Goal: Contribute content: Contribute content

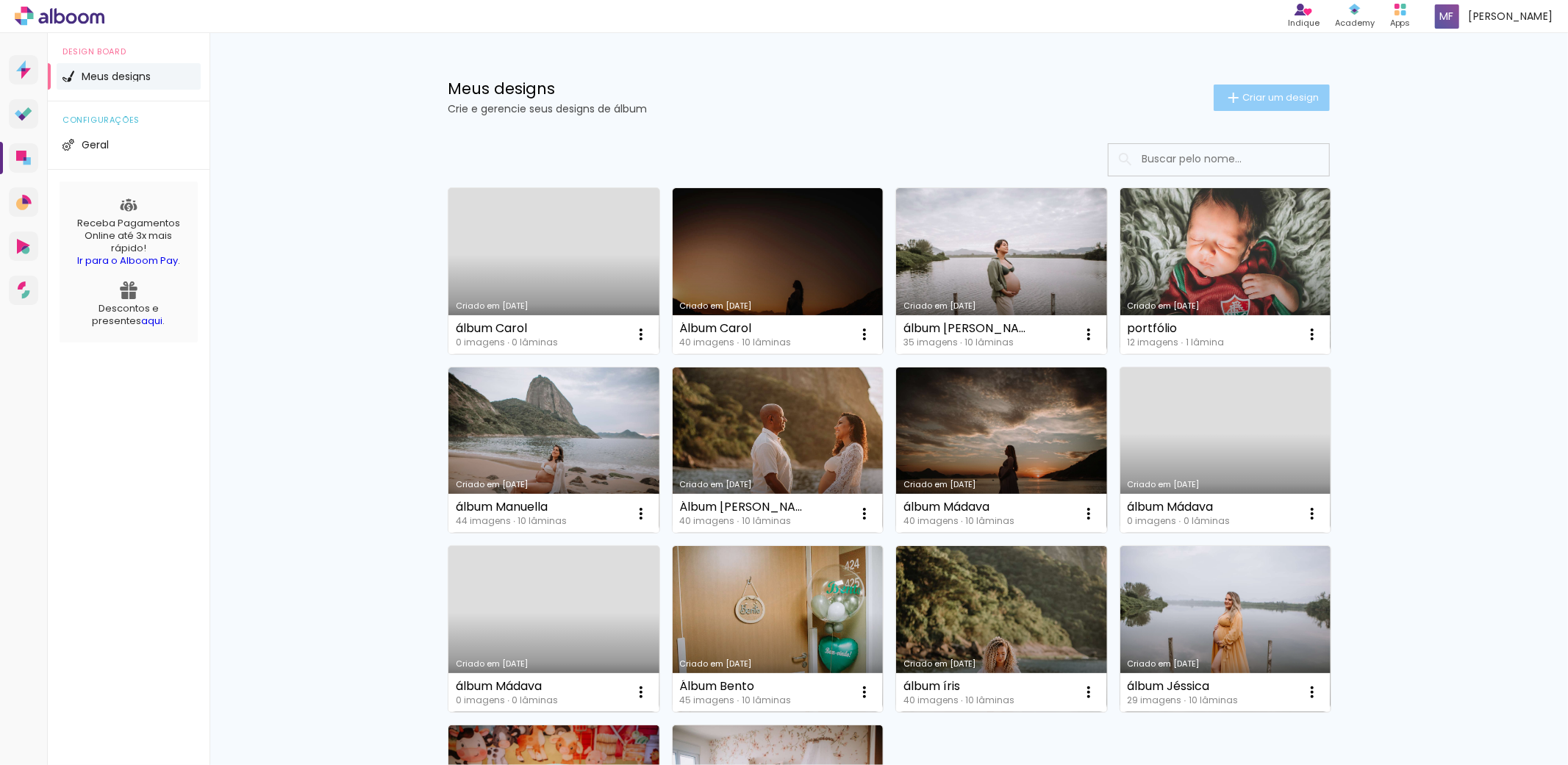
click at [1267, 98] on span "Criar um design" at bounding box center [1280, 98] width 76 height 10
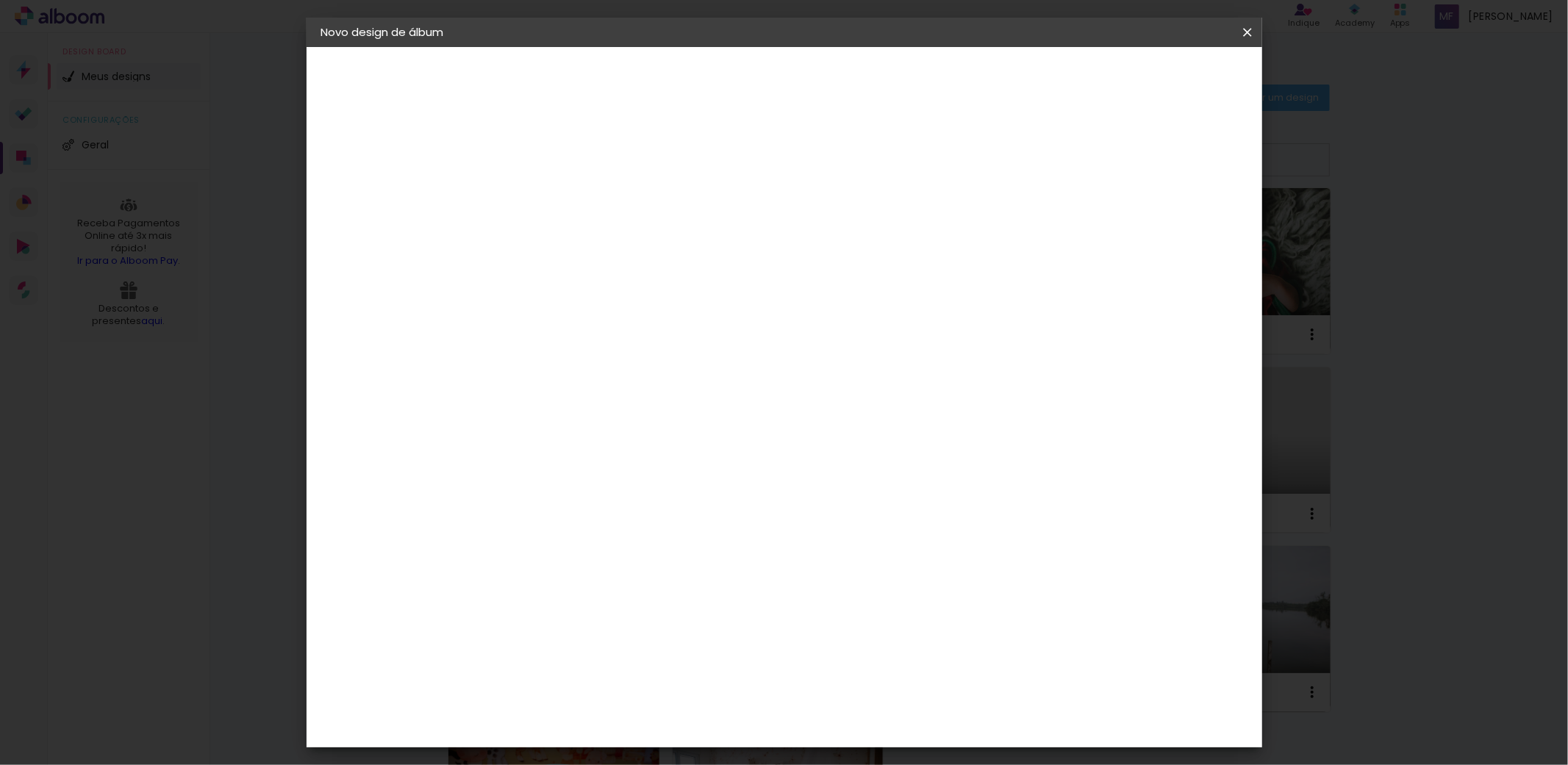
click at [561, 188] on input at bounding box center [561, 197] width 0 height 22
type input "ÁLBUM [PERSON_NAME]"
type paper-input "ÁLBUM [PERSON_NAME]"
click at [0, 0] on slot "Avançar" at bounding box center [0, 0] width 0 height 0
drag, startPoint x: 723, startPoint y: 262, endPoint x: 701, endPoint y: 284, distance: 31.1
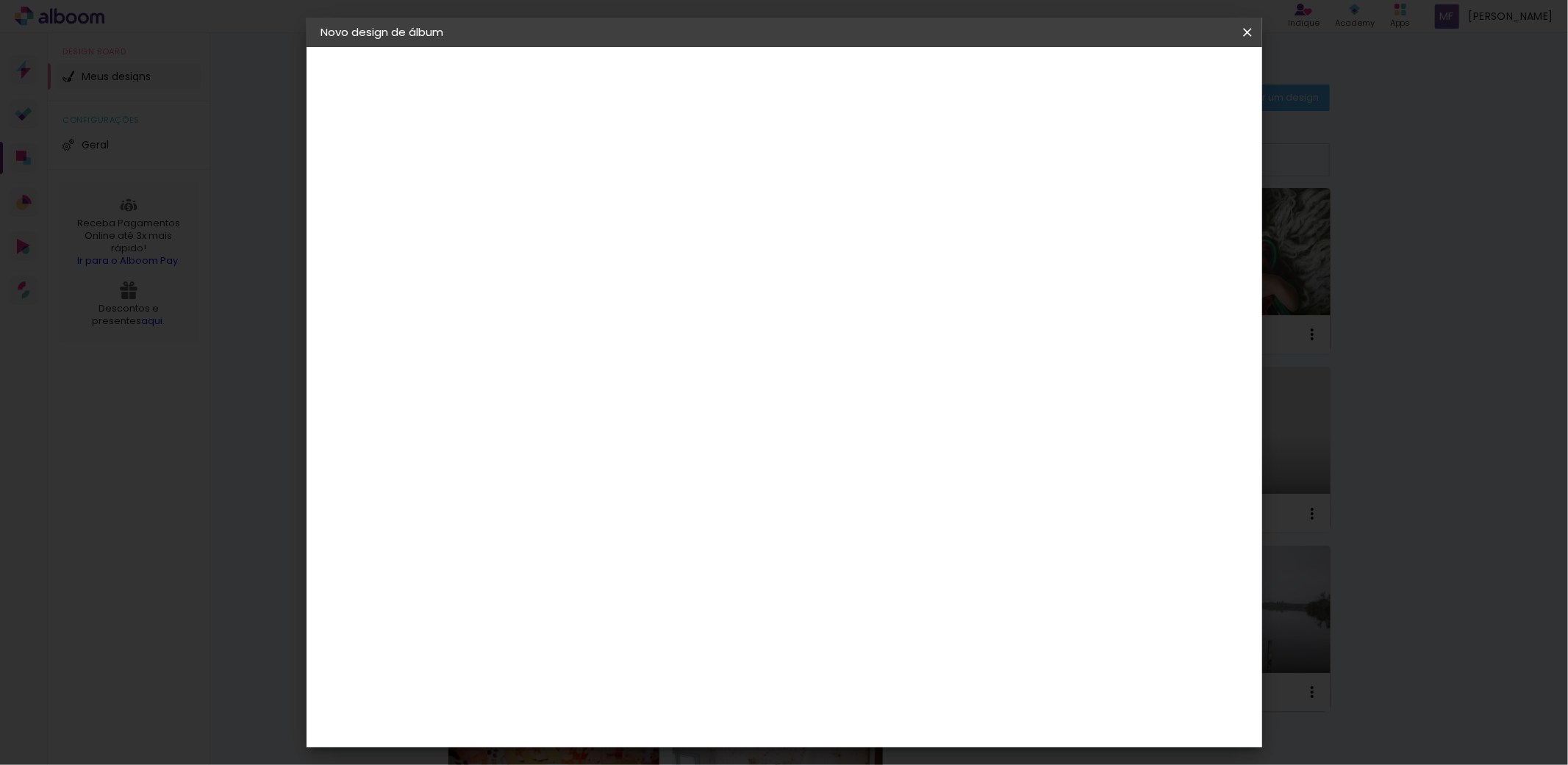
click at [678, 252] on paper-input-container at bounding box center [599, 236] width 158 height 33
click at [673, 284] on input at bounding box center [599, 279] width 149 height 19
type input "LUMI"
type paper-input "LUMI"
click at [600, 330] on div "Lumière Imagem" at bounding box center [576, 336] width 49 height 23
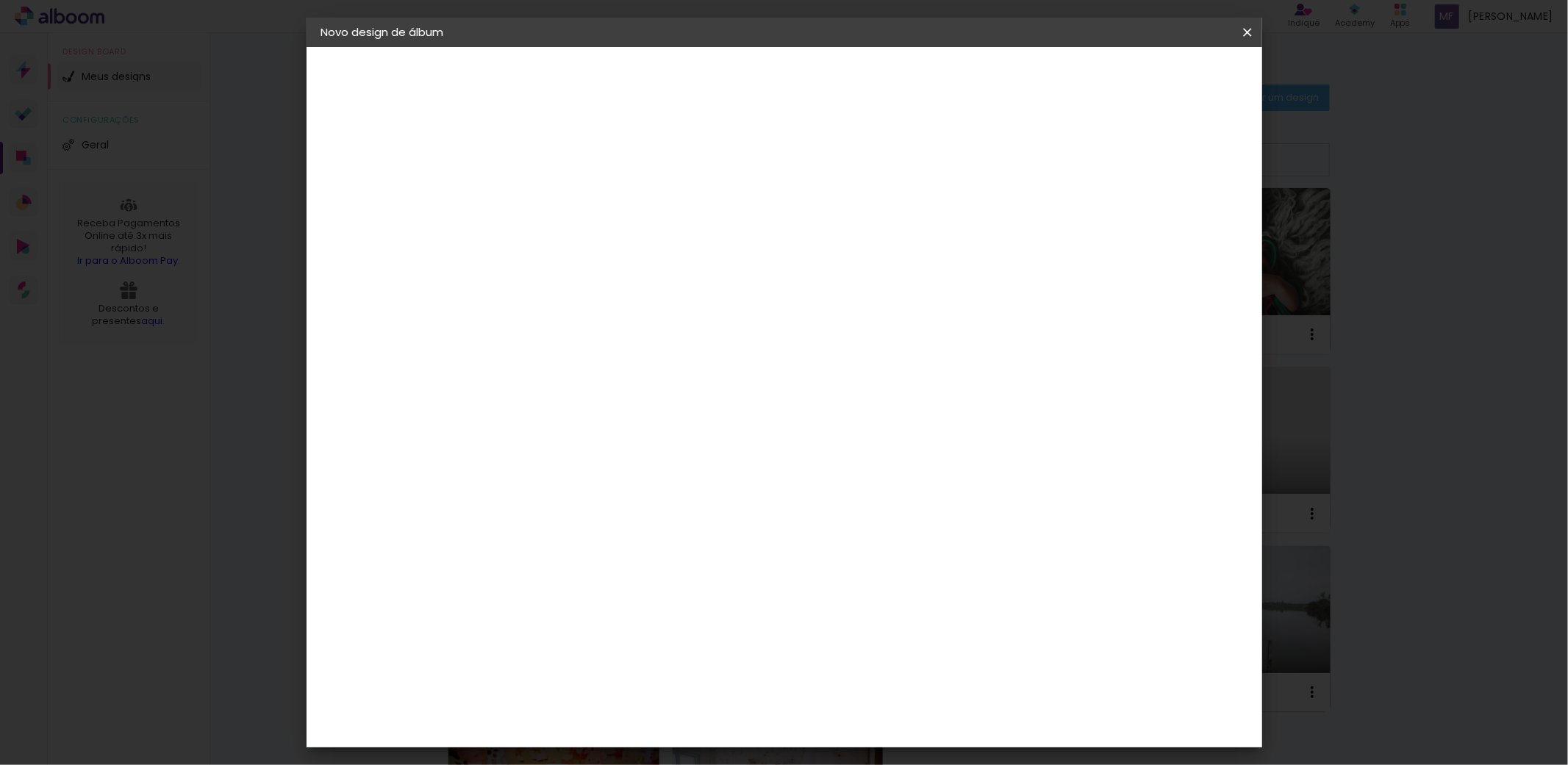
click at [0, 0] on slot "Avançar" at bounding box center [0, 0] width 0 height 0
click at [619, 248] on input "text" at bounding box center [590, 255] width 58 height 22
click at [784, 306] on paper-item "Nuit" at bounding box center [878, 303] width 294 height 29
type input "Nuit"
click at [660, 663] on span "20 × 20" at bounding box center [627, 683] width 68 height 39
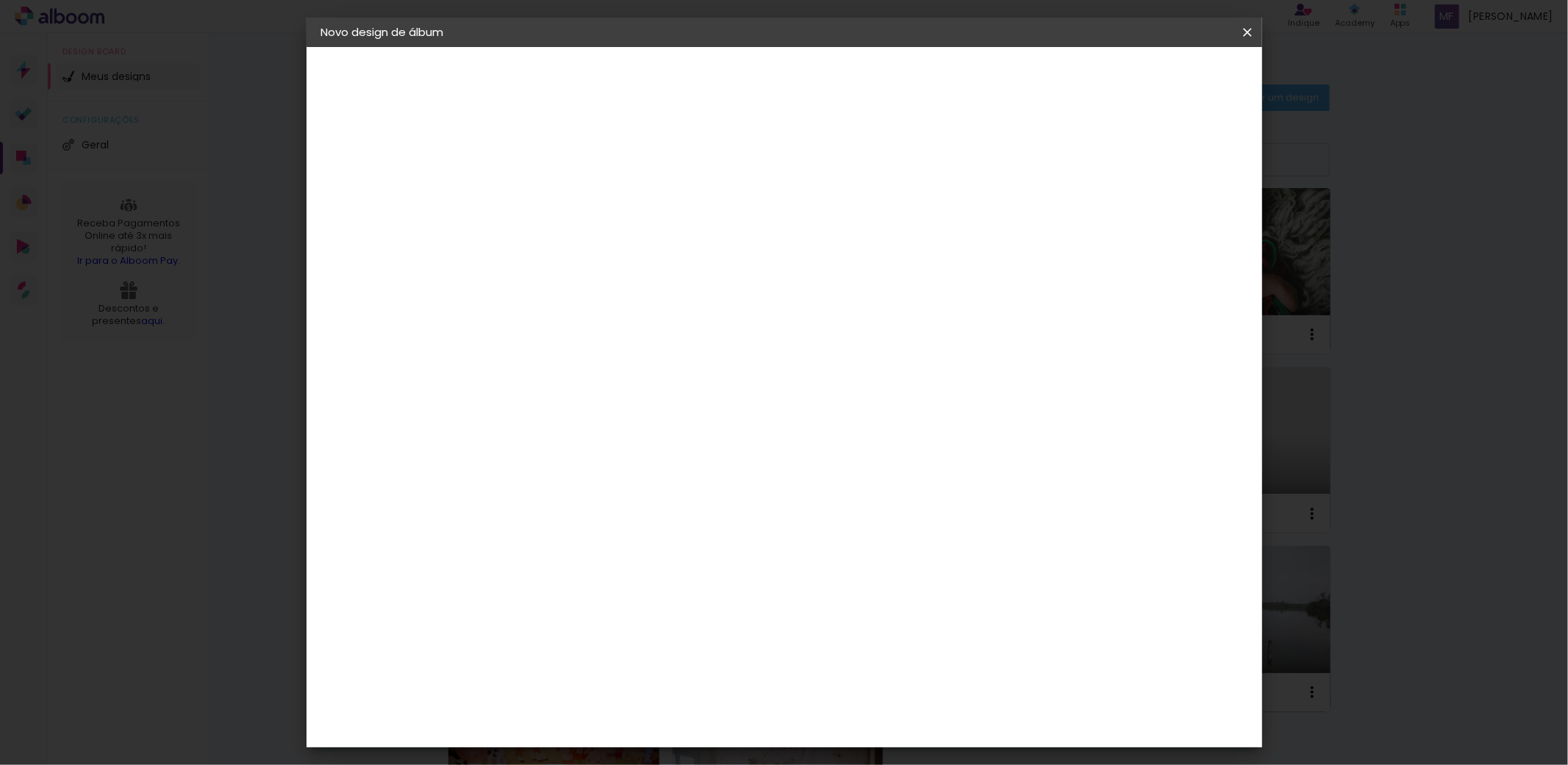
click at [0, 0] on slot "Avançar" at bounding box center [0, 0] width 0 height 0
click at [1152, 82] on span "Iniciar design" at bounding box center [1119, 77] width 67 height 11
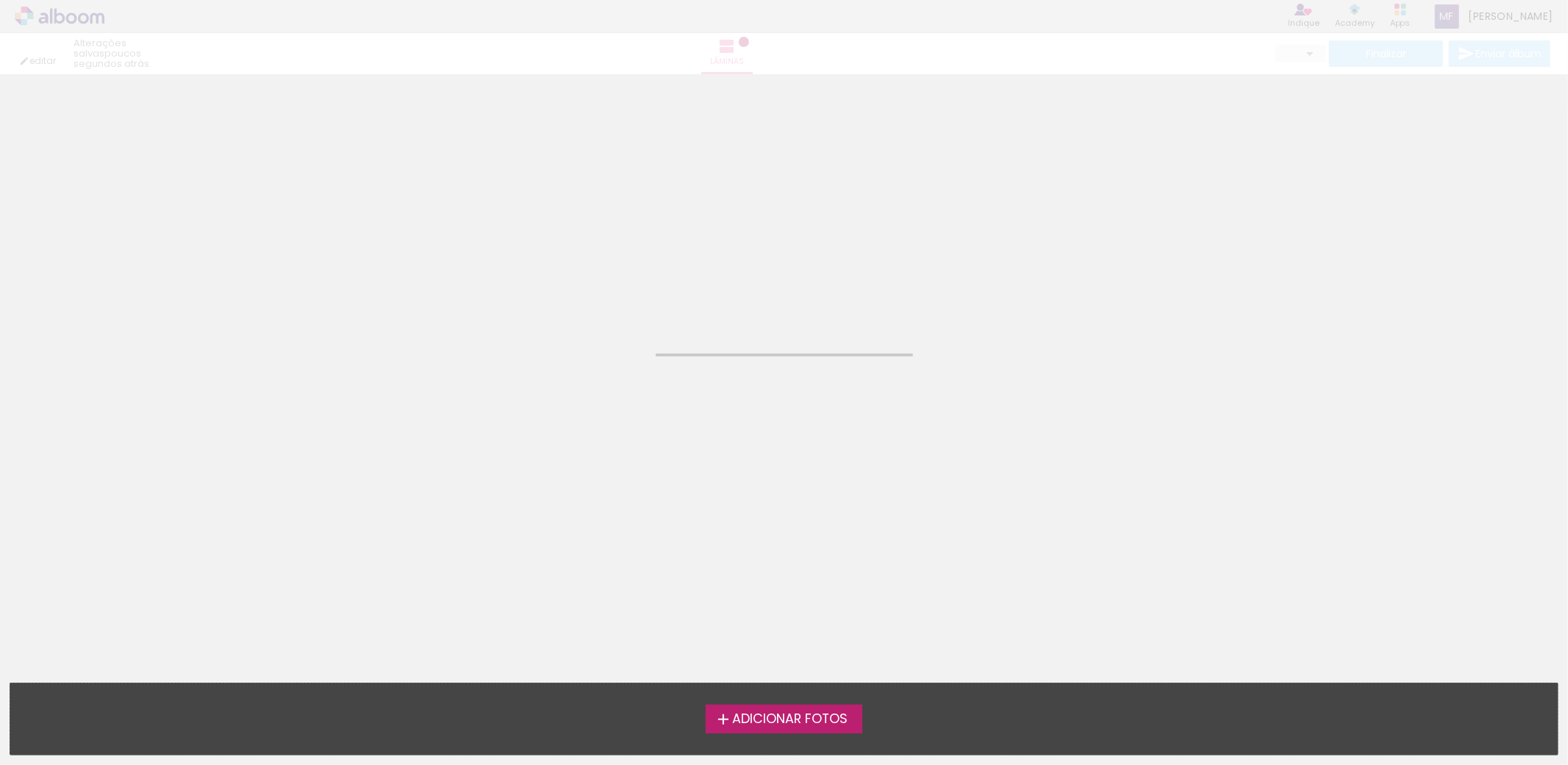
click at [765, 717] on span "Adicionar Fotos" at bounding box center [789, 720] width 115 height 14
click at [0, 0] on input "file" at bounding box center [0, 0] width 0 height 0
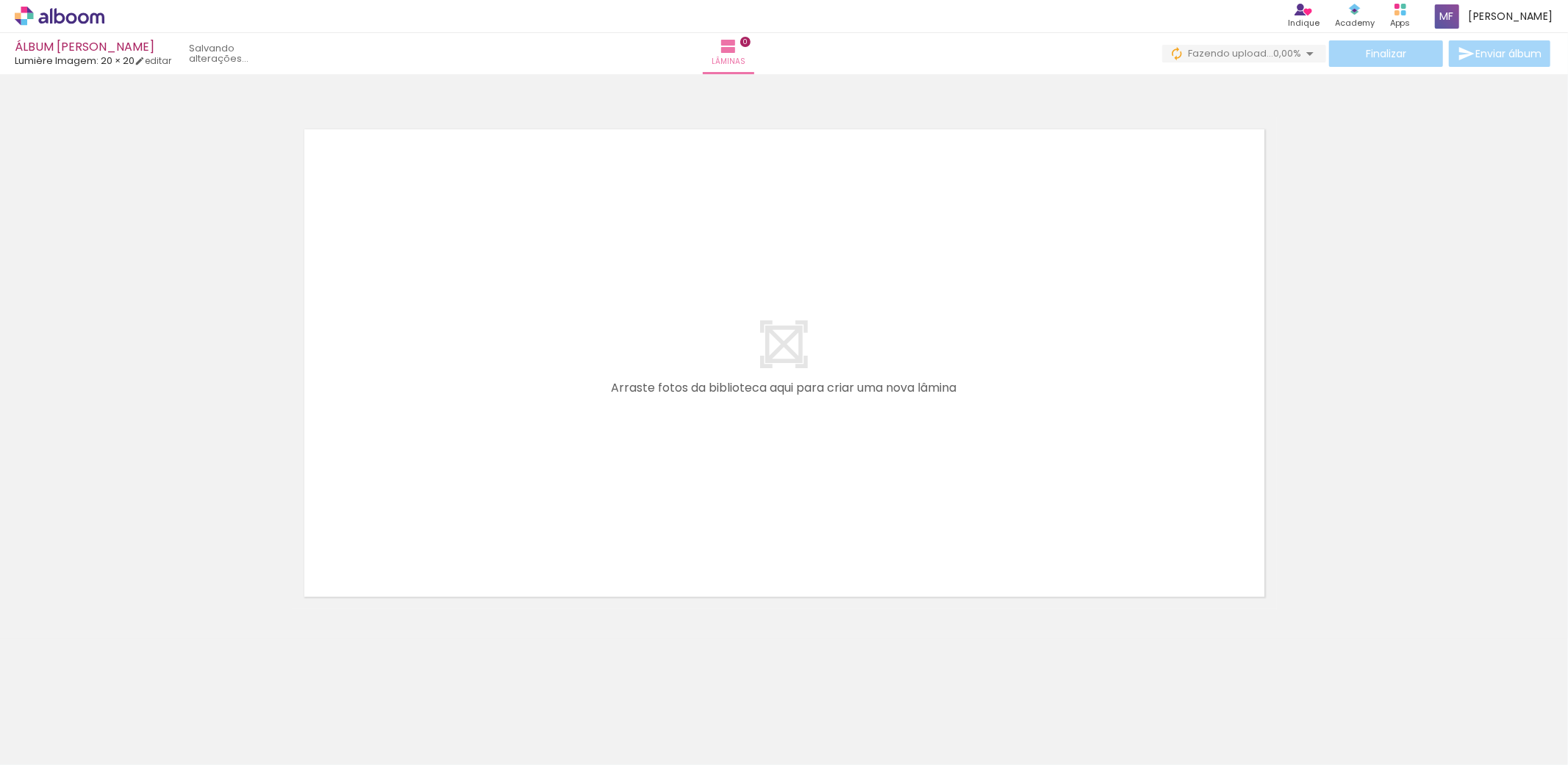
click at [1305, 60] on iron-icon at bounding box center [1310, 54] width 18 height 18
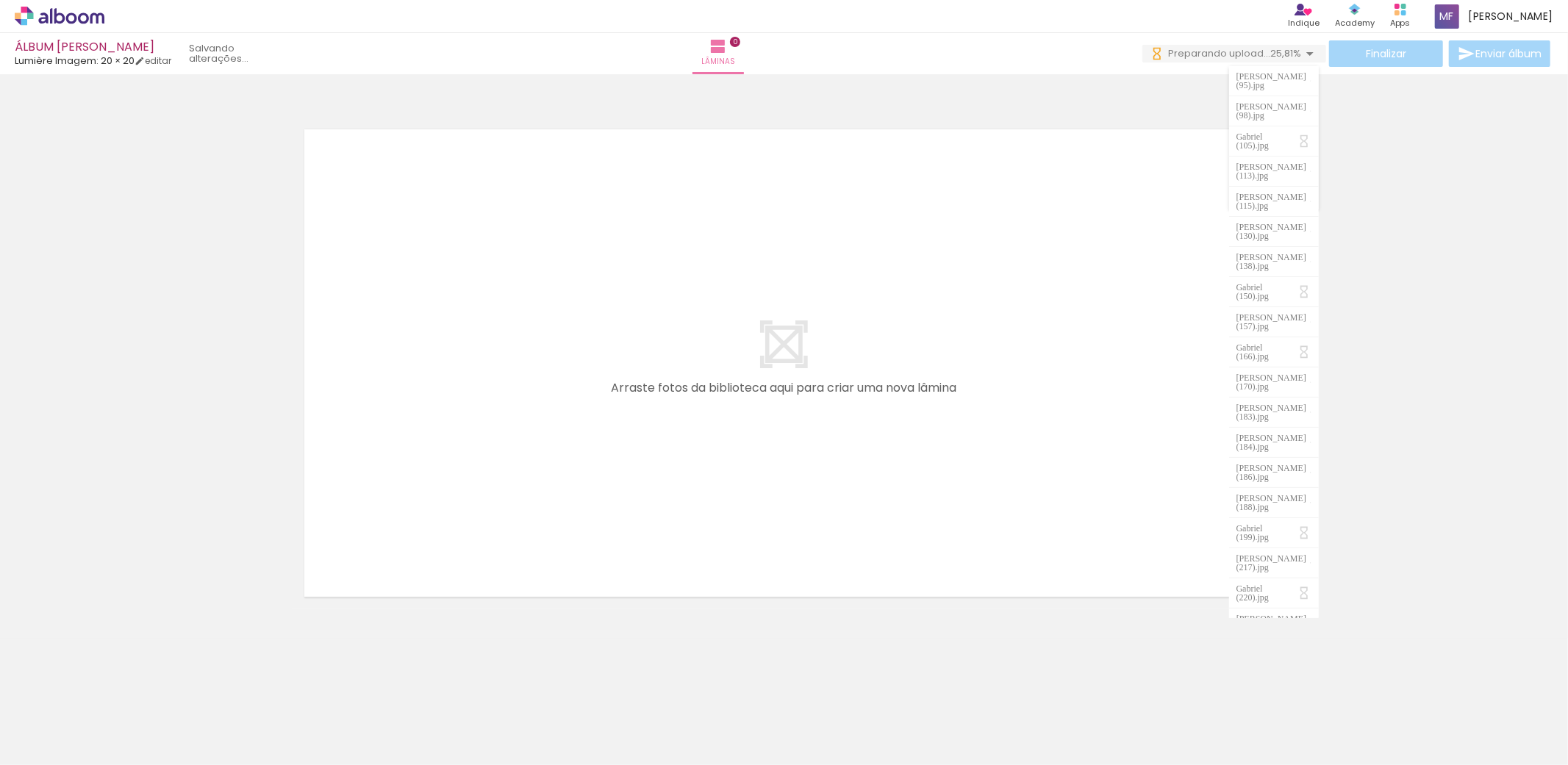
click at [156, 710] on div at bounding box center [147, 716] width 72 height 49
click at [180, 733] on div at bounding box center [147, 715] width 67 height 44
click at [180, 723] on div at bounding box center [147, 715] width 67 height 44
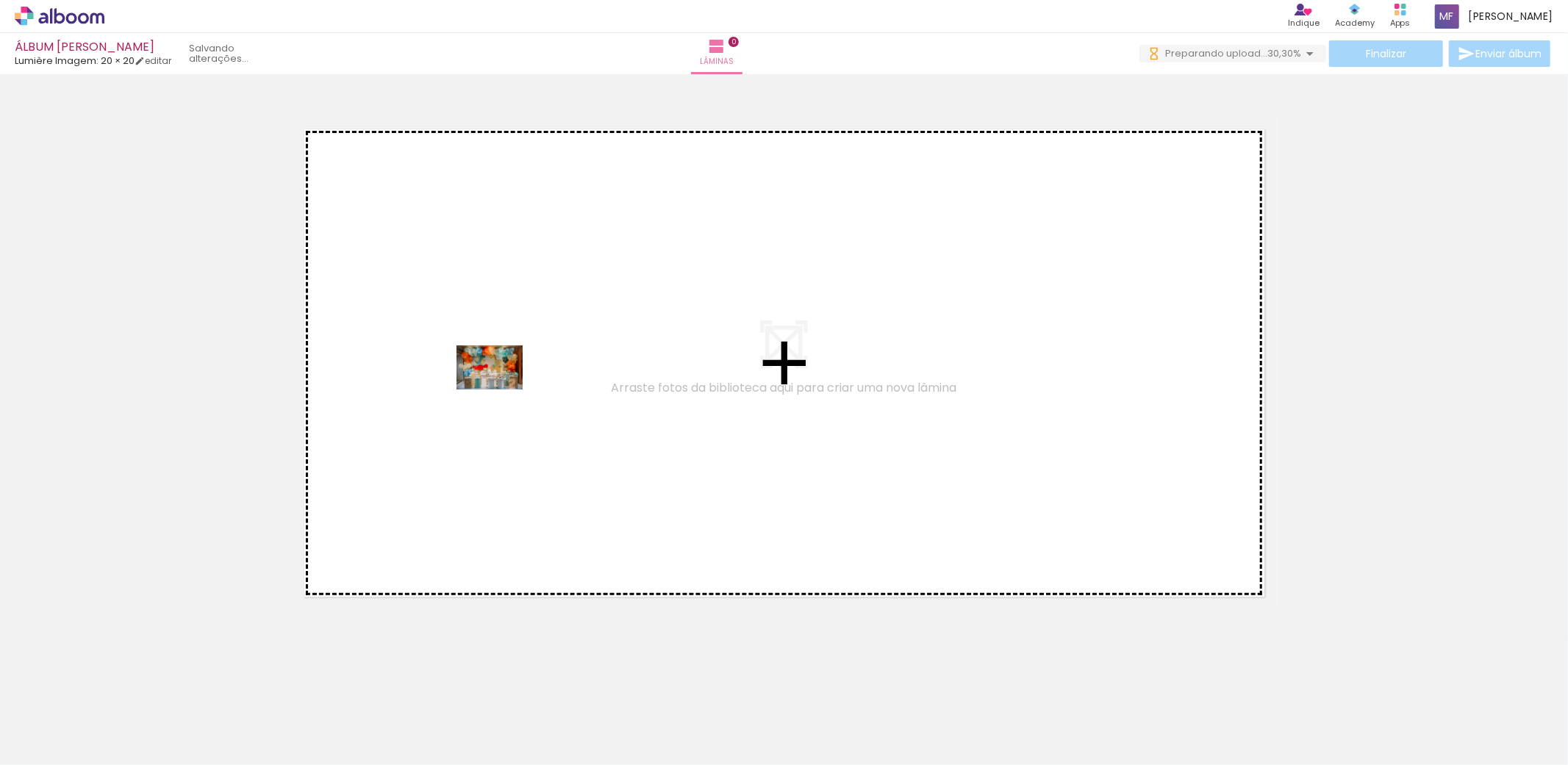
drag, startPoint x: 150, startPoint y: 731, endPoint x: 501, endPoint y: 389, distance: 490.1
click at [501, 389] on quentale-workspace at bounding box center [784, 382] width 1568 height 765
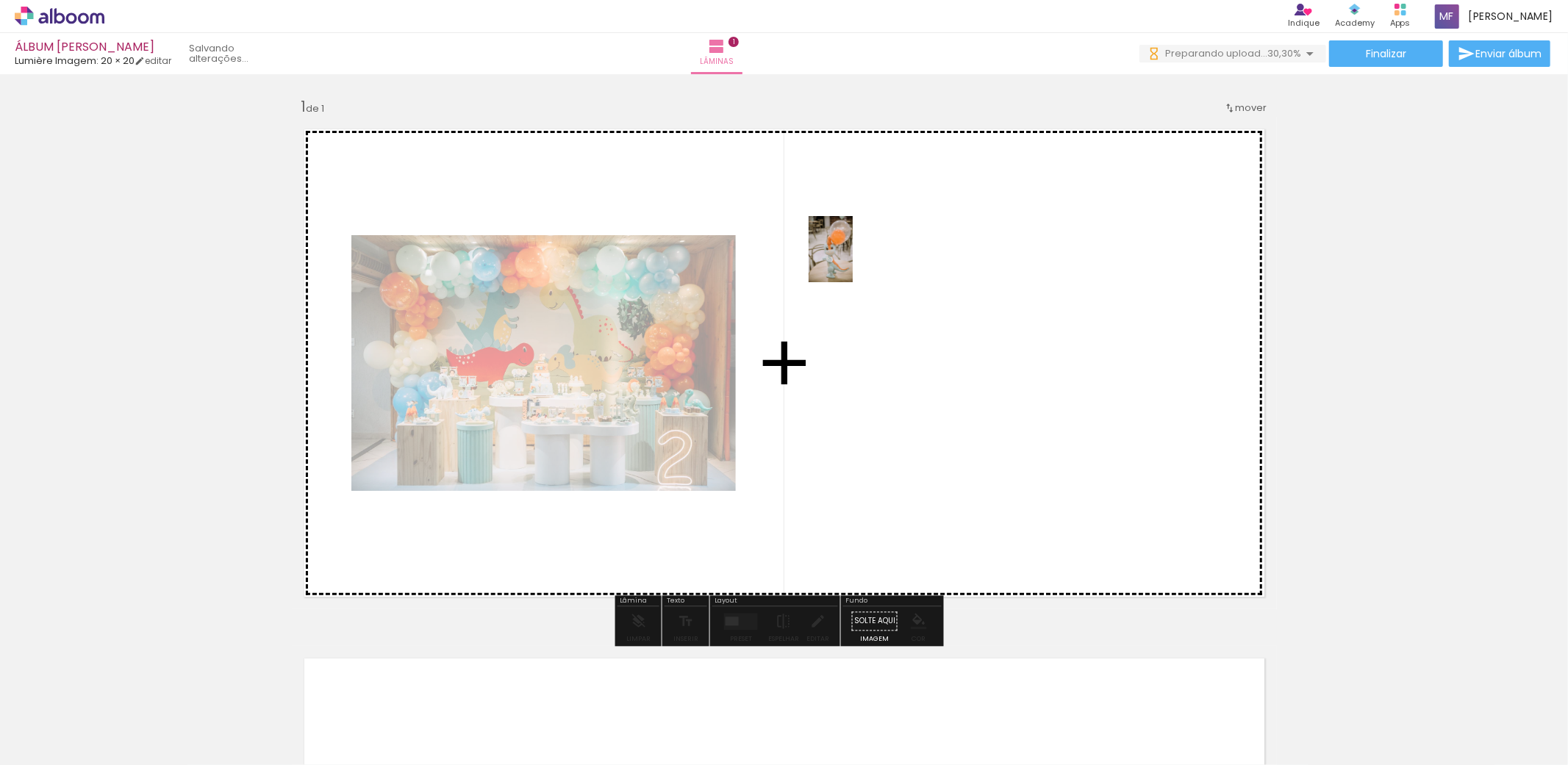
drag, startPoint x: 234, startPoint y: 717, endPoint x: 856, endPoint y: 257, distance: 773.6
click at [856, 257] on quentale-workspace at bounding box center [784, 382] width 1568 height 765
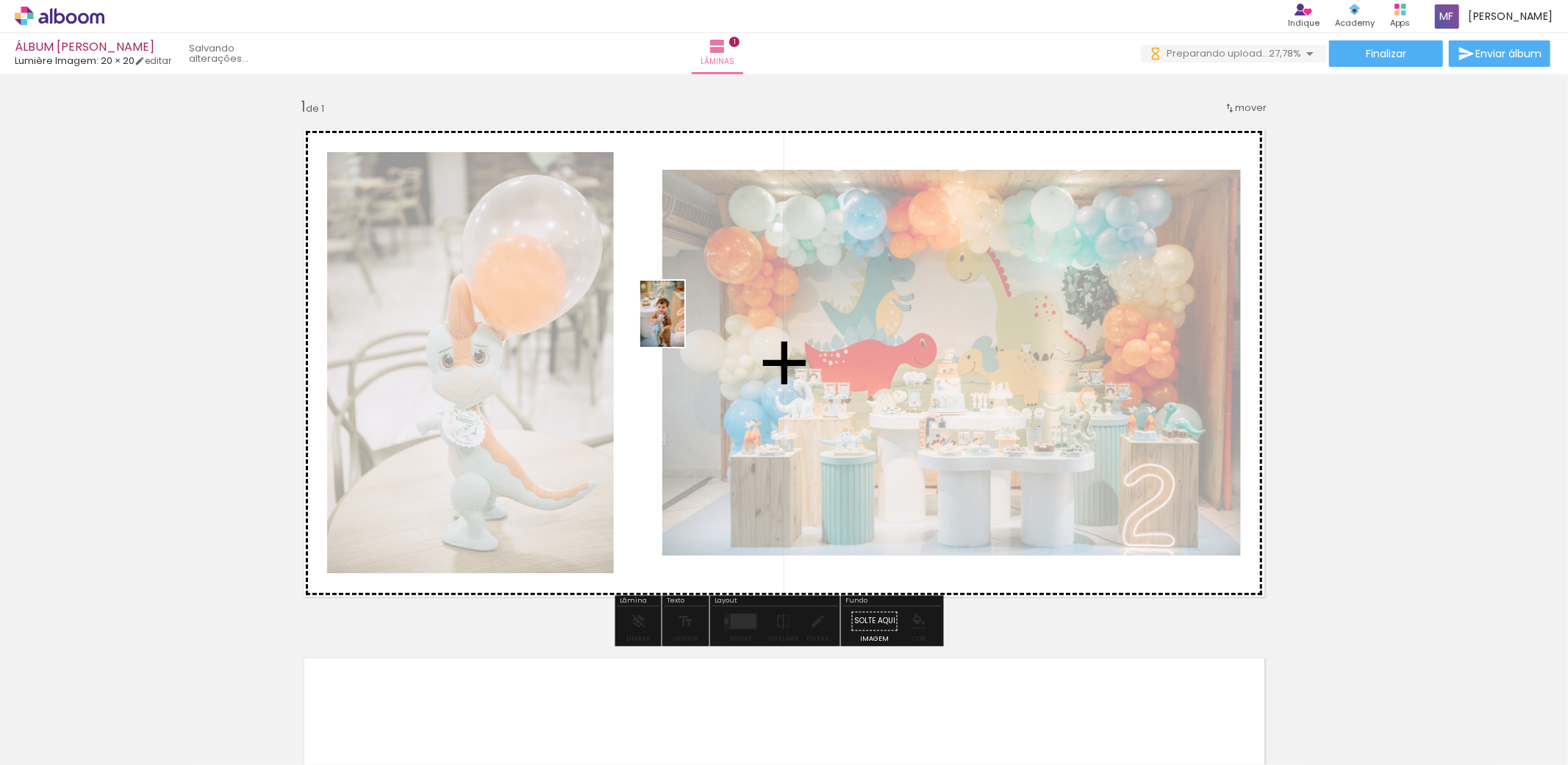
drag, startPoint x: 331, startPoint y: 715, endPoint x: 685, endPoint y: 325, distance: 526.7
click at [685, 325] on quentale-workspace at bounding box center [784, 382] width 1568 height 765
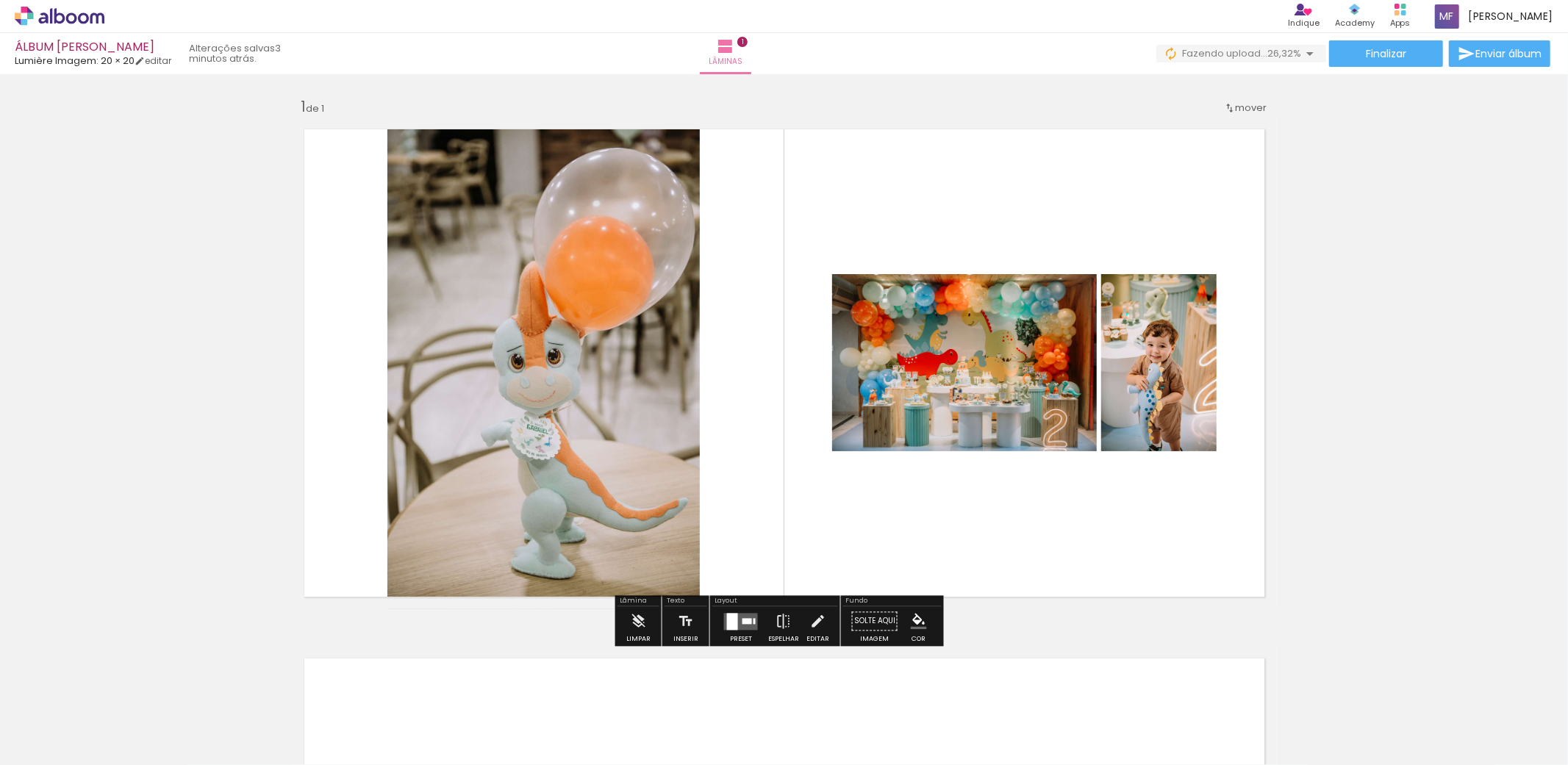
click at [738, 629] on quentale-layouter at bounding box center [740, 621] width 34 height 17
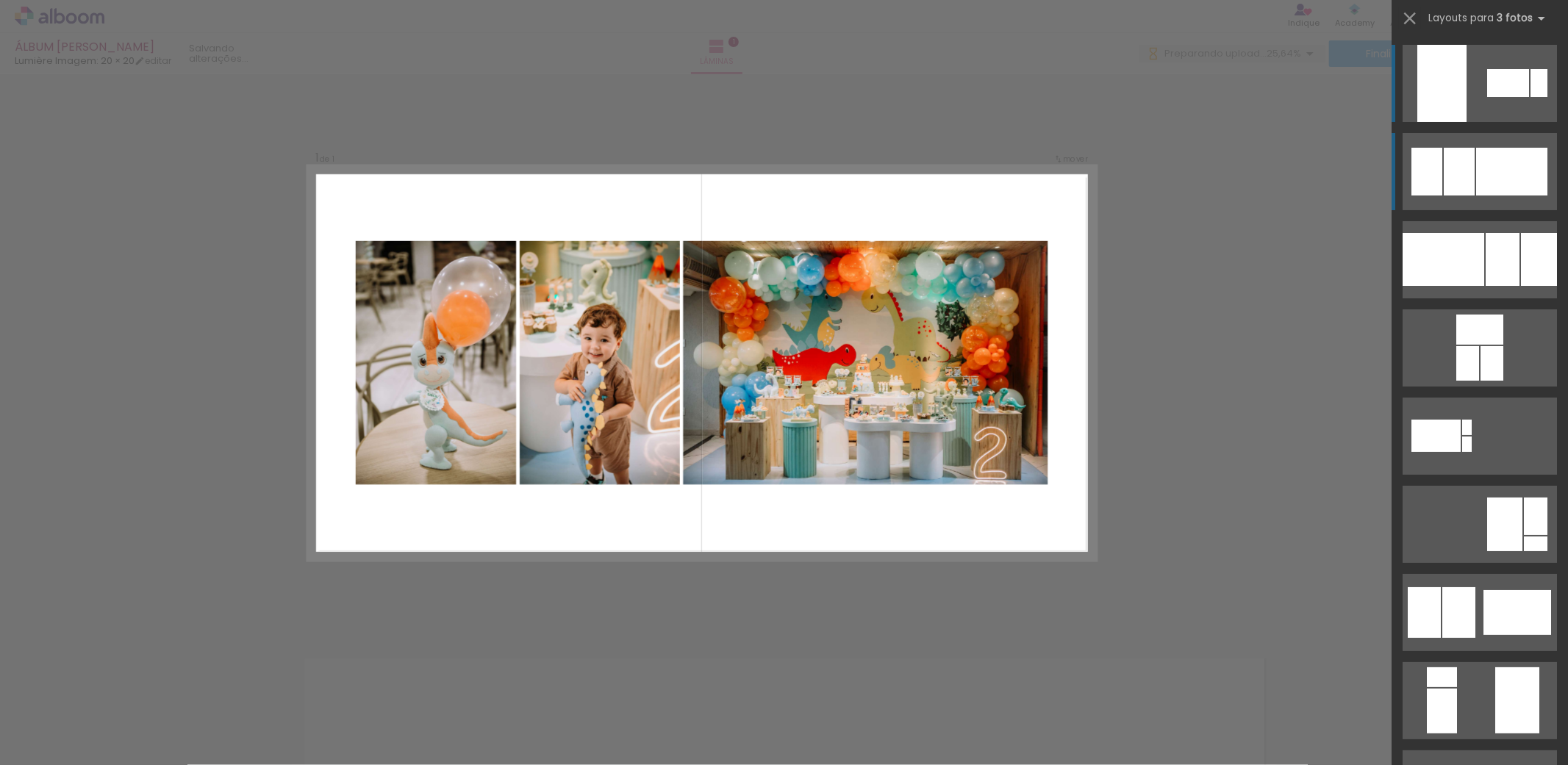
click at [1491, 191] on div at bounding box center [1511, 171] width 71 height 48
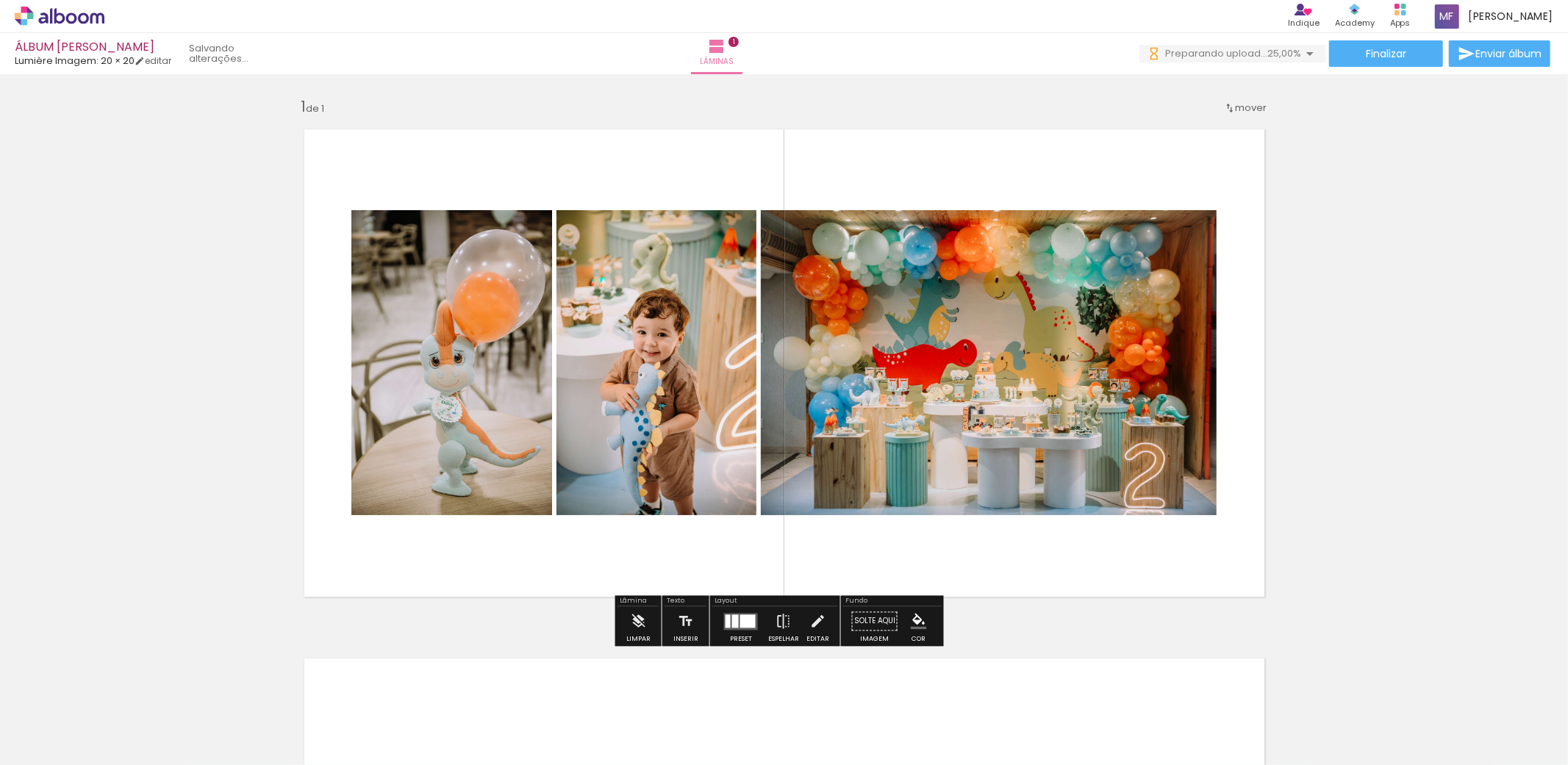
click at [733, 625] on div at bounding box center [735, 621] width 7 height 14
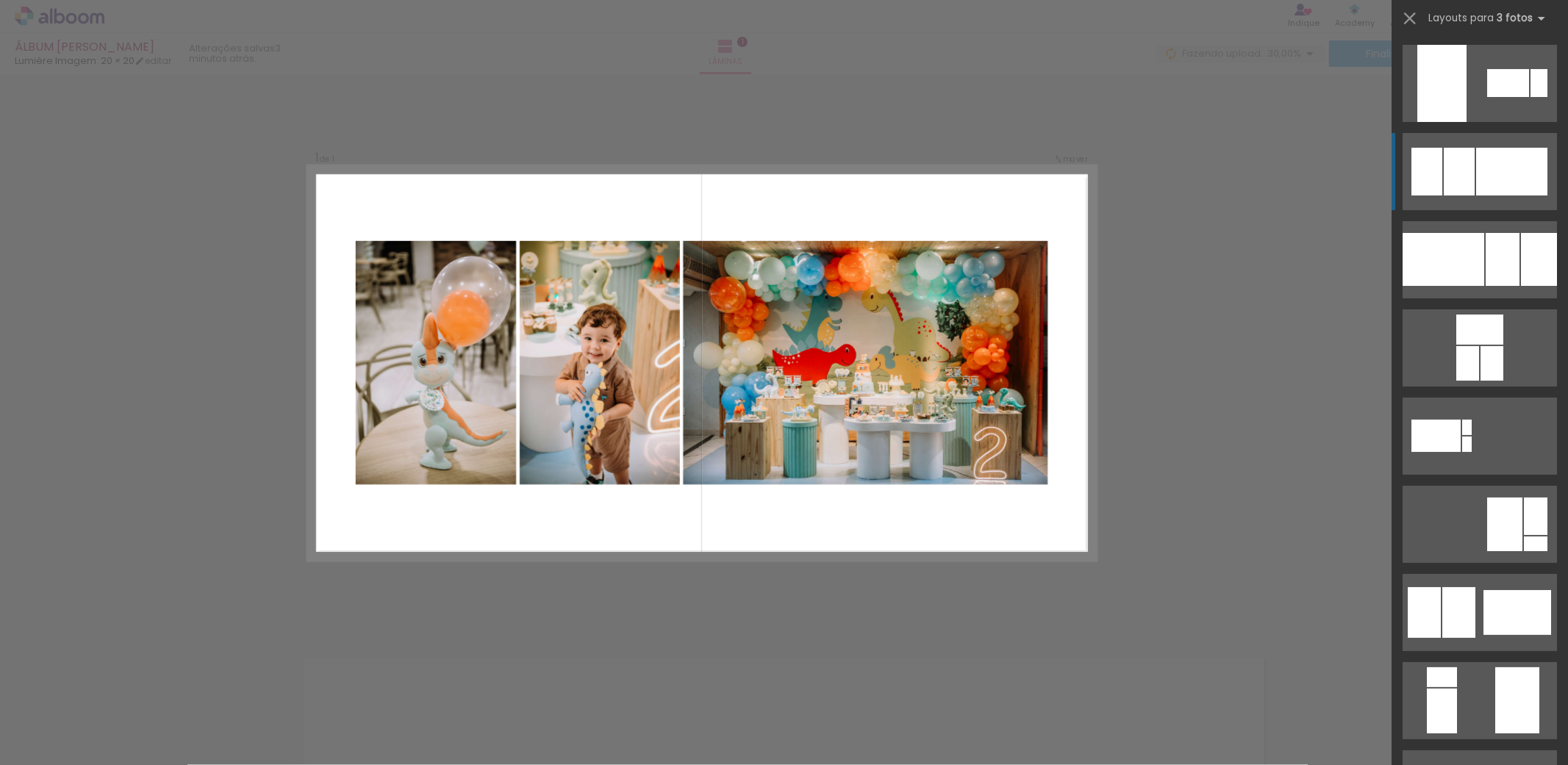
click at [1487, 97] on div at bounding box center [1507, 83] width 42 height 28
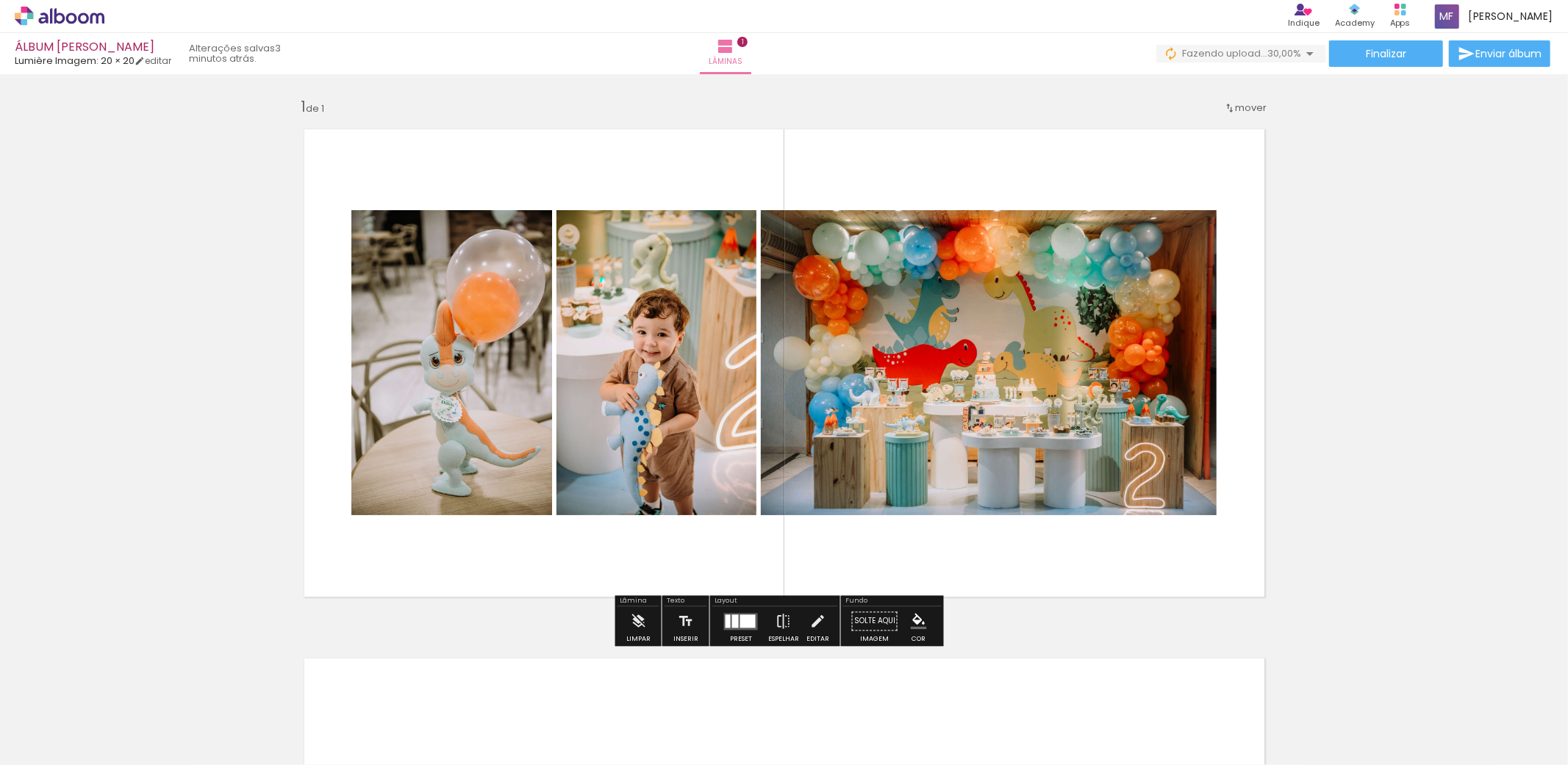
click at [1382, 306] on div "Inserir lâmina 1 de 1" at bounding box center [784, 608] width 1568 height 1059
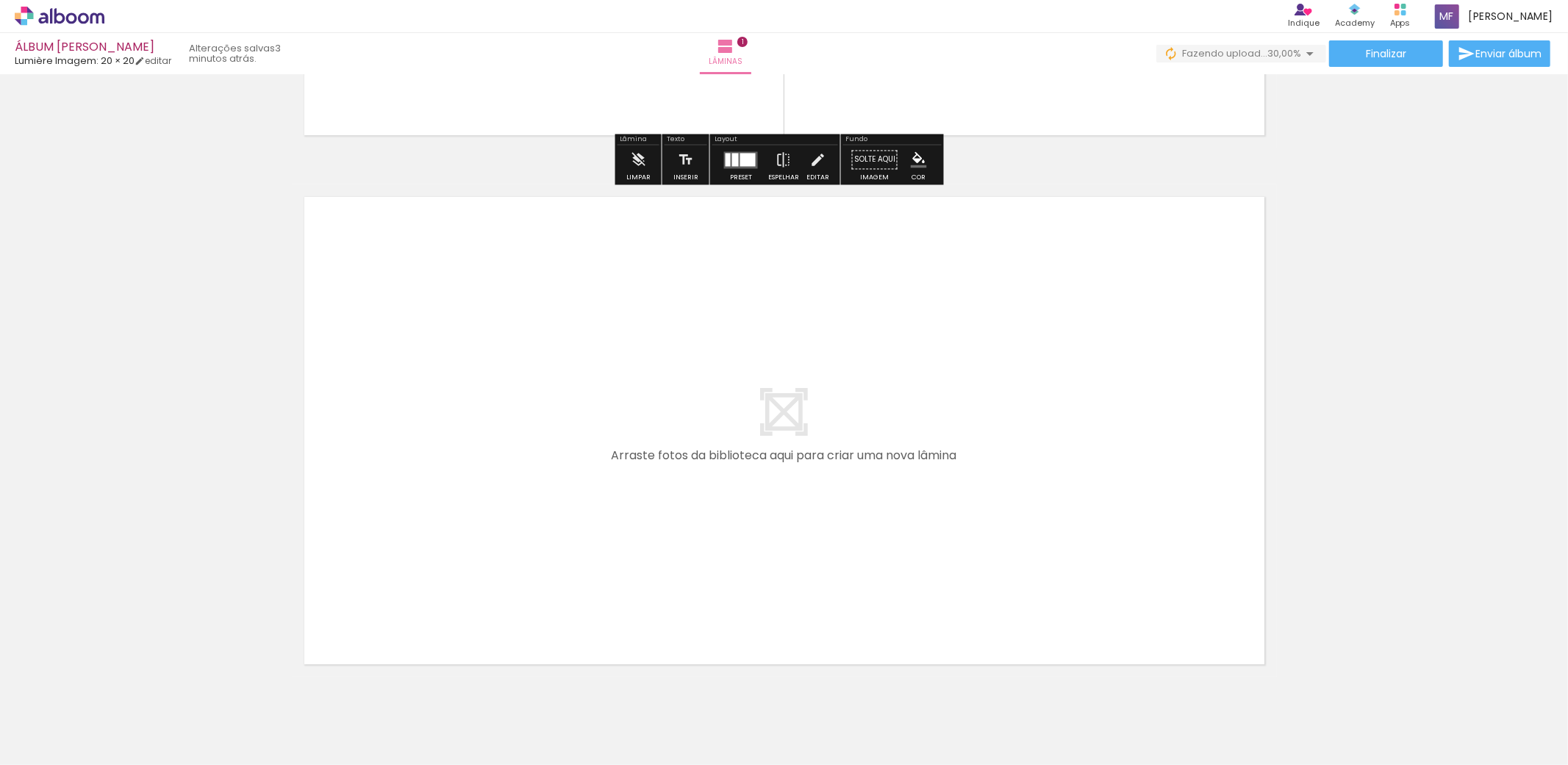
scroll to position [489, 0]
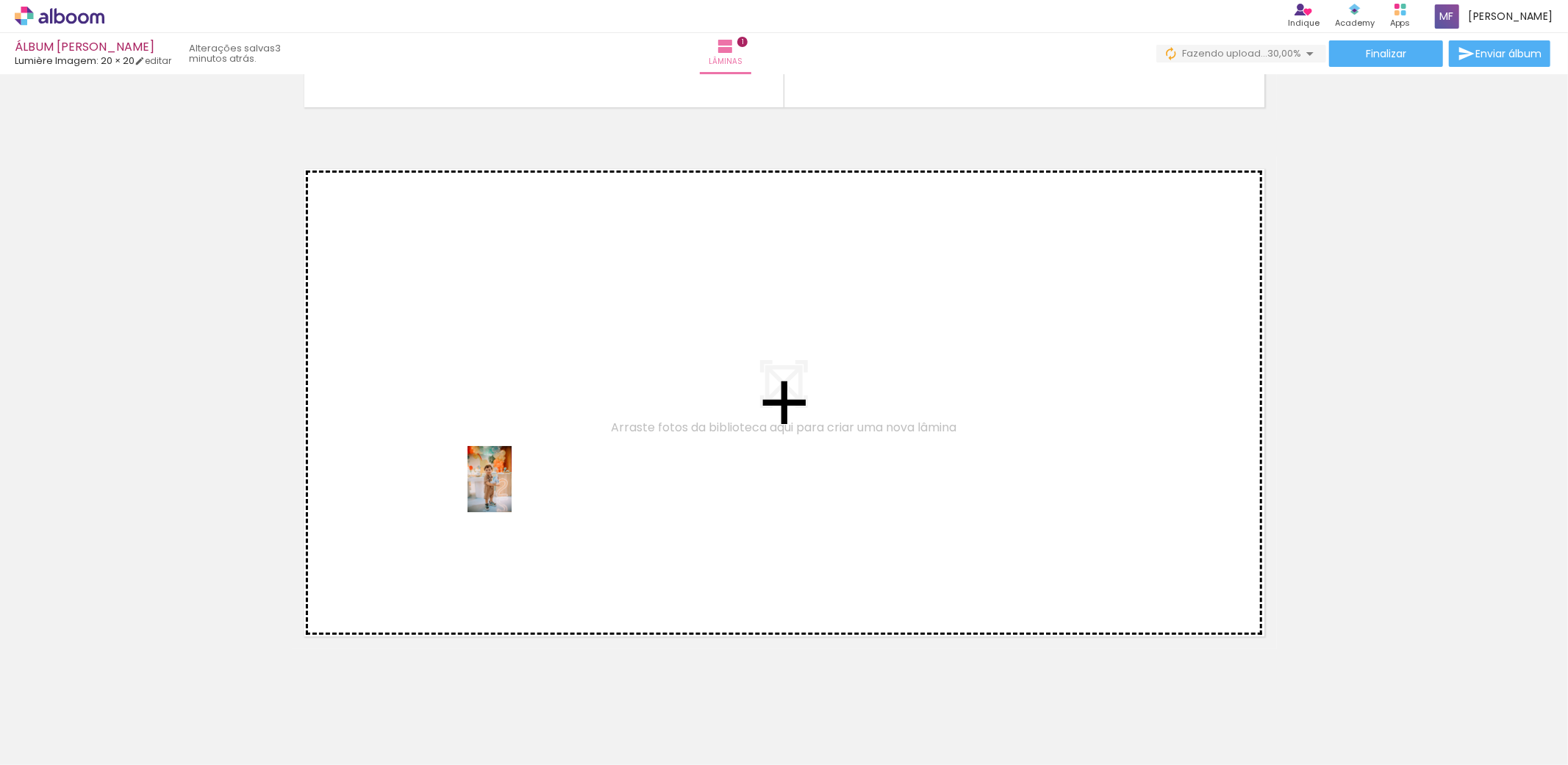
drag, startPoint x: 402, startPoint y: 732, endPoint x: 512, endPoint y: 490, distance: 265.8
click at [512, 490] on quentale-workspace at bounding box center [784, 382] width 1568 height 765
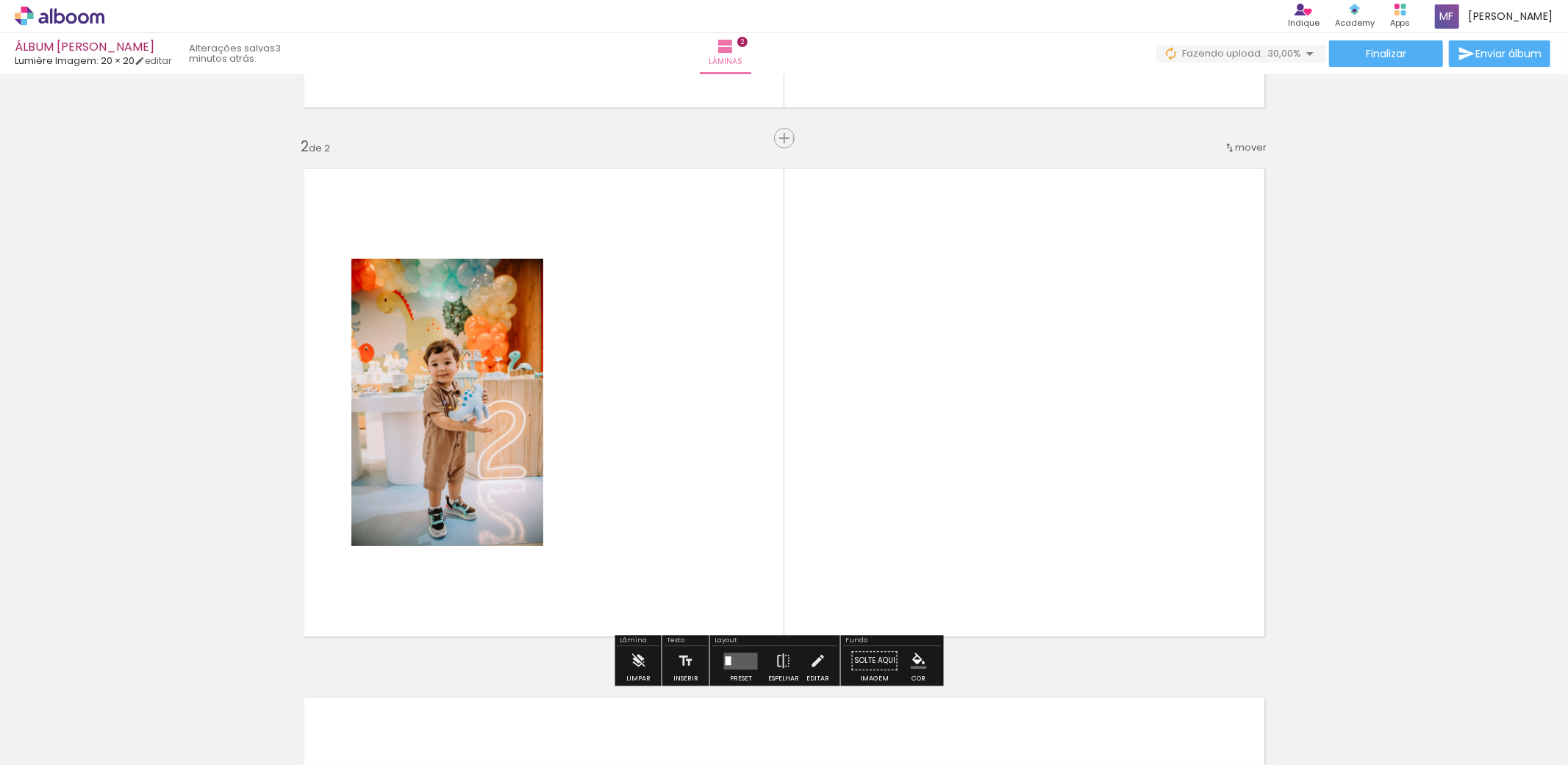
scroll to position [518, 0]
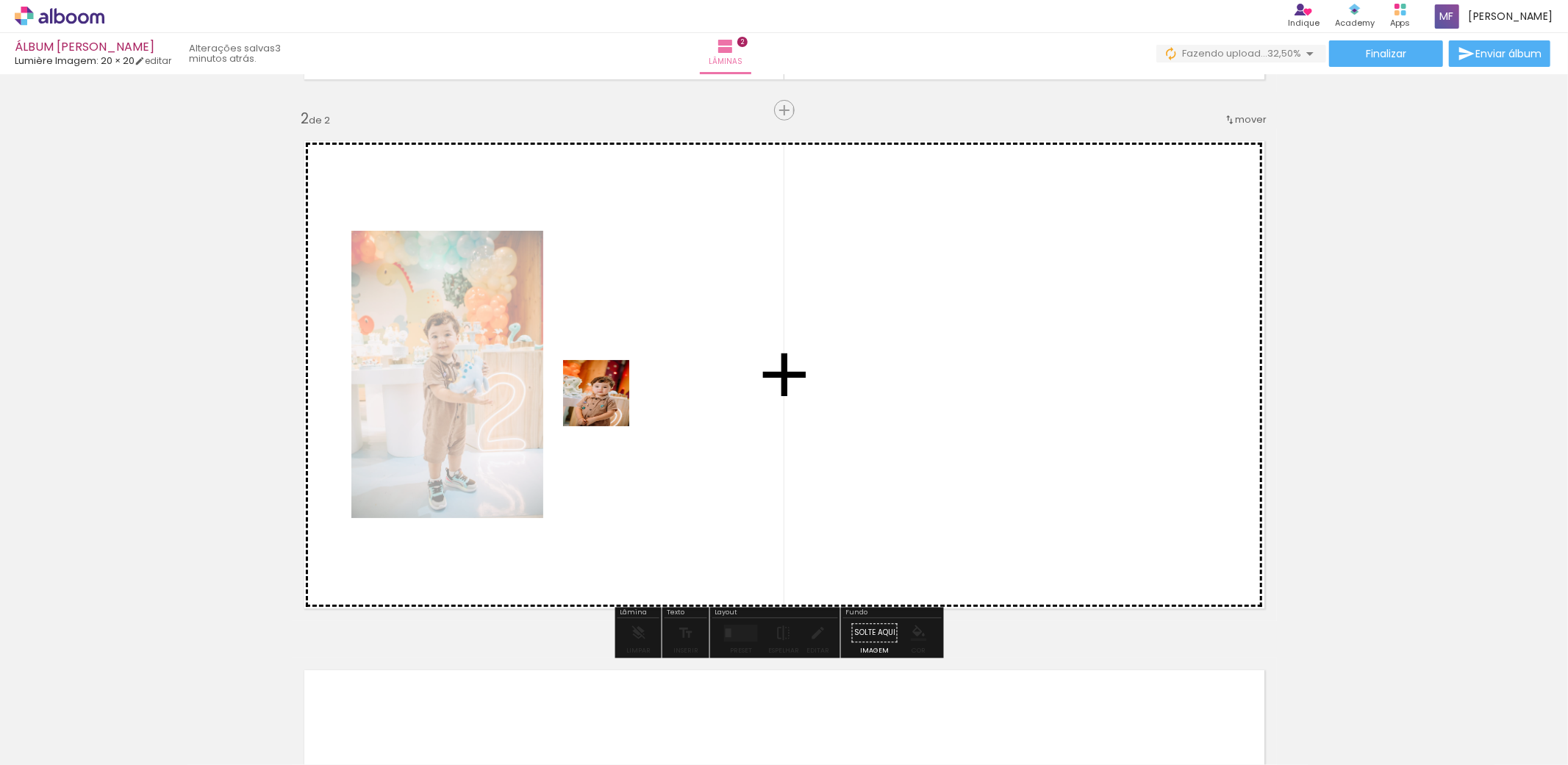
drag, startPoint x: 489, startPoint y: 719, endPoint x: 615, endPoint y: 388, distance: 354.2
click at [615, 388] on quentale-workspace at bounding box center [784, 382] width 1568 height 765
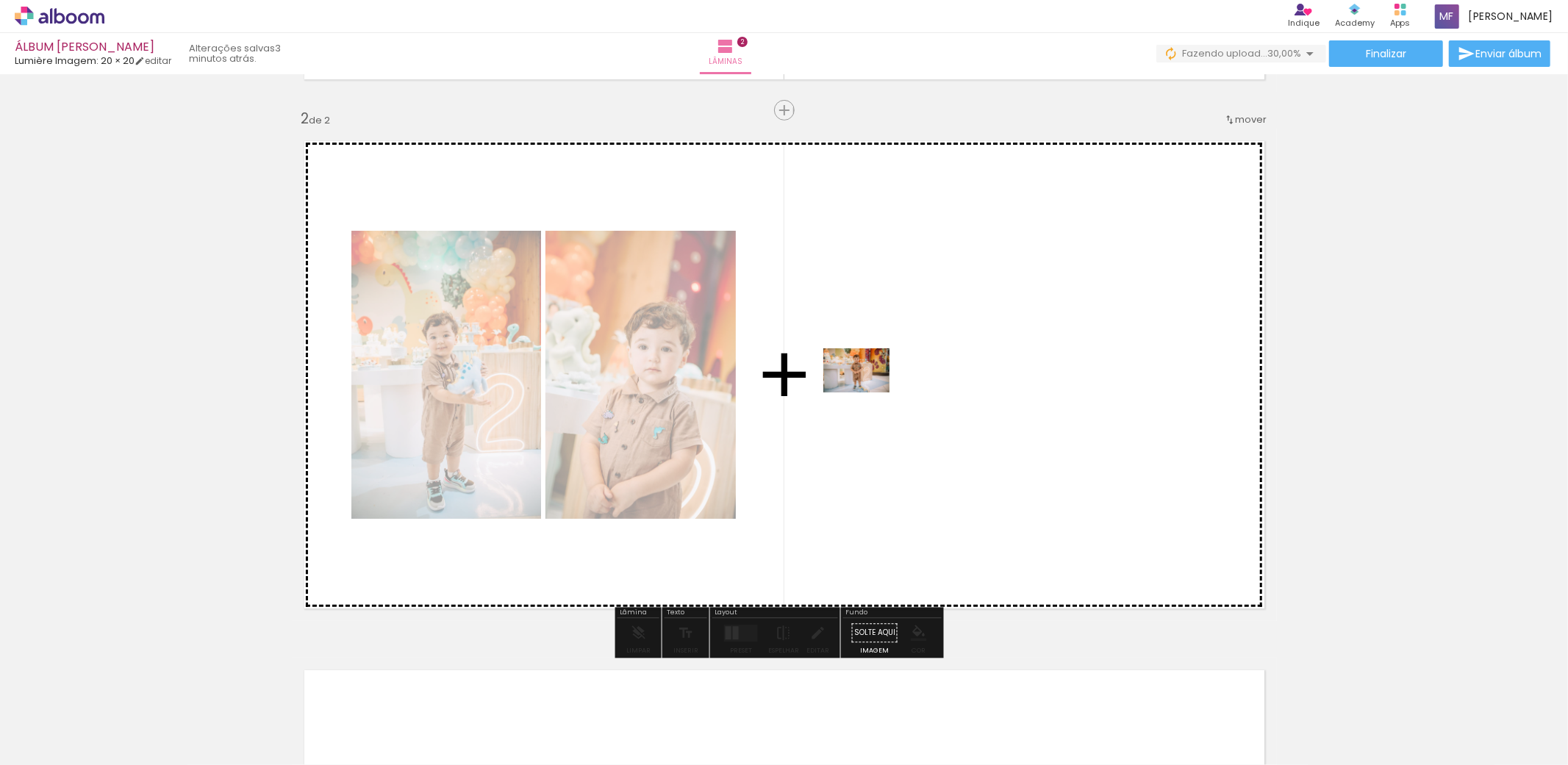
drag, startPoint x: 571, startPoint y: 732, endPoint x: 868, endPoint y: 392, distance: 451.5
click at [868, 392] on quentale-workspace at bounding box center [784, 382] width 1568 height 765
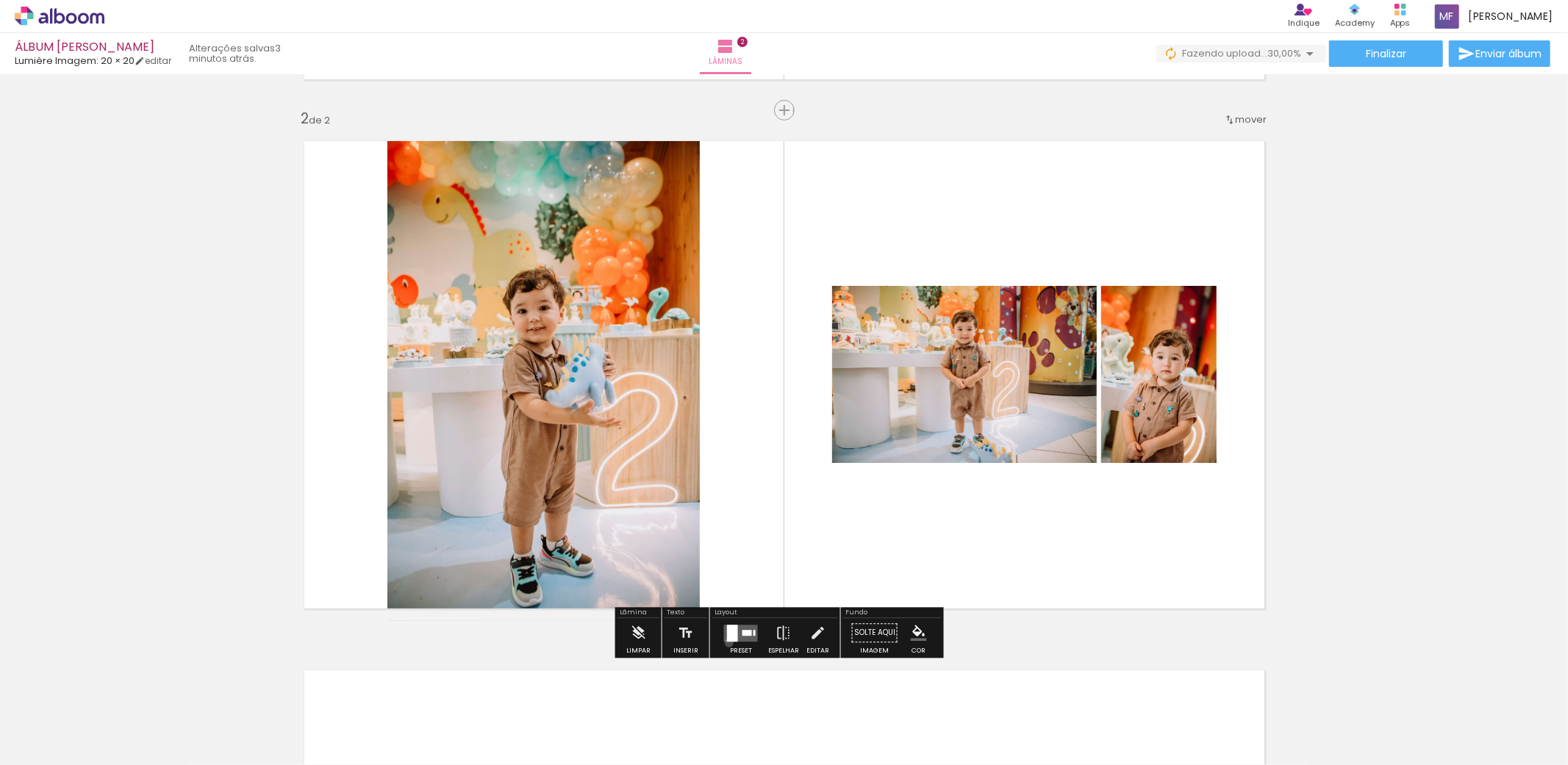
click at [726, 643] on div at bounding box center [740, 633] width 40 height 29
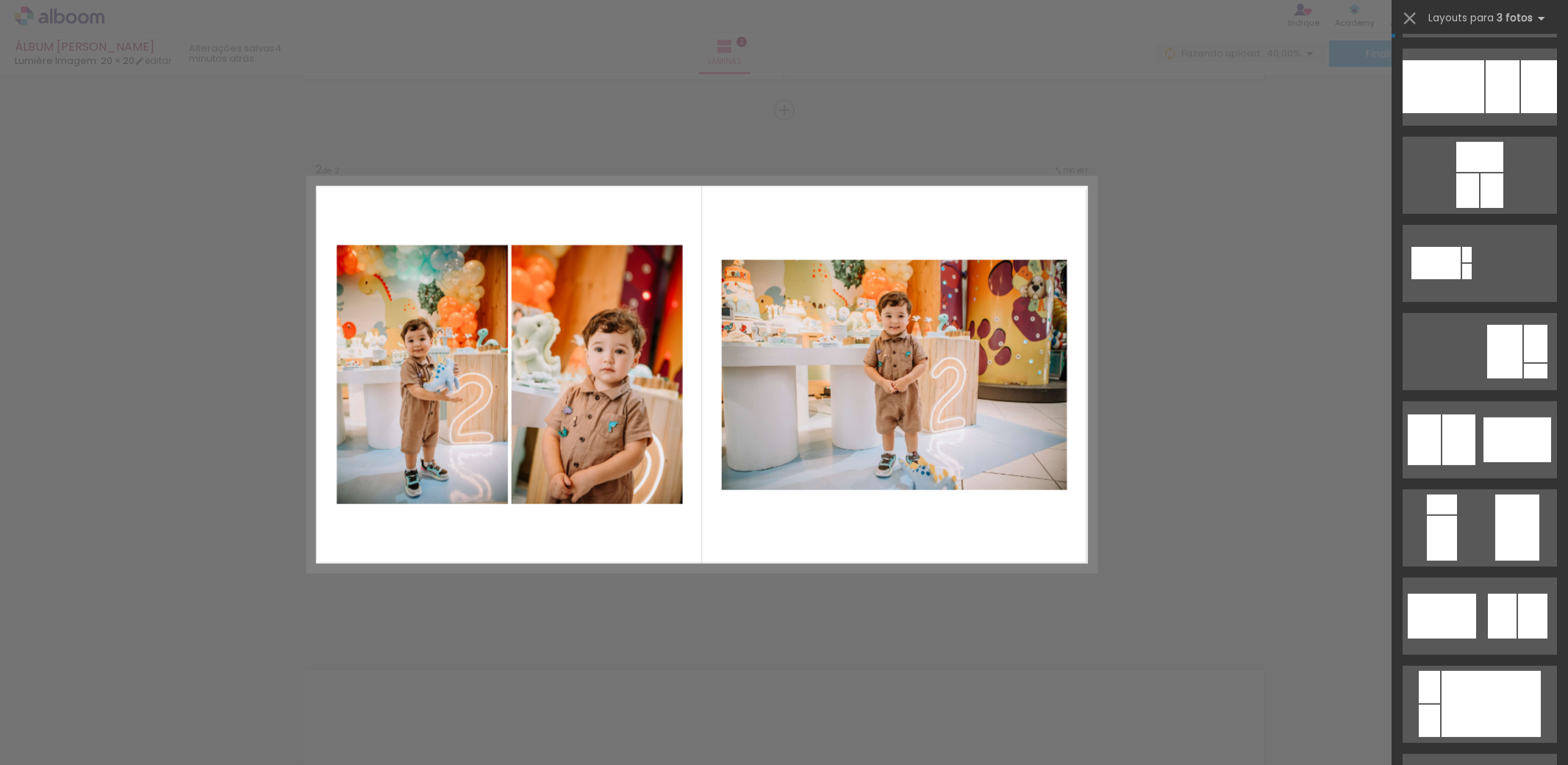
scroll to position [163, 0]
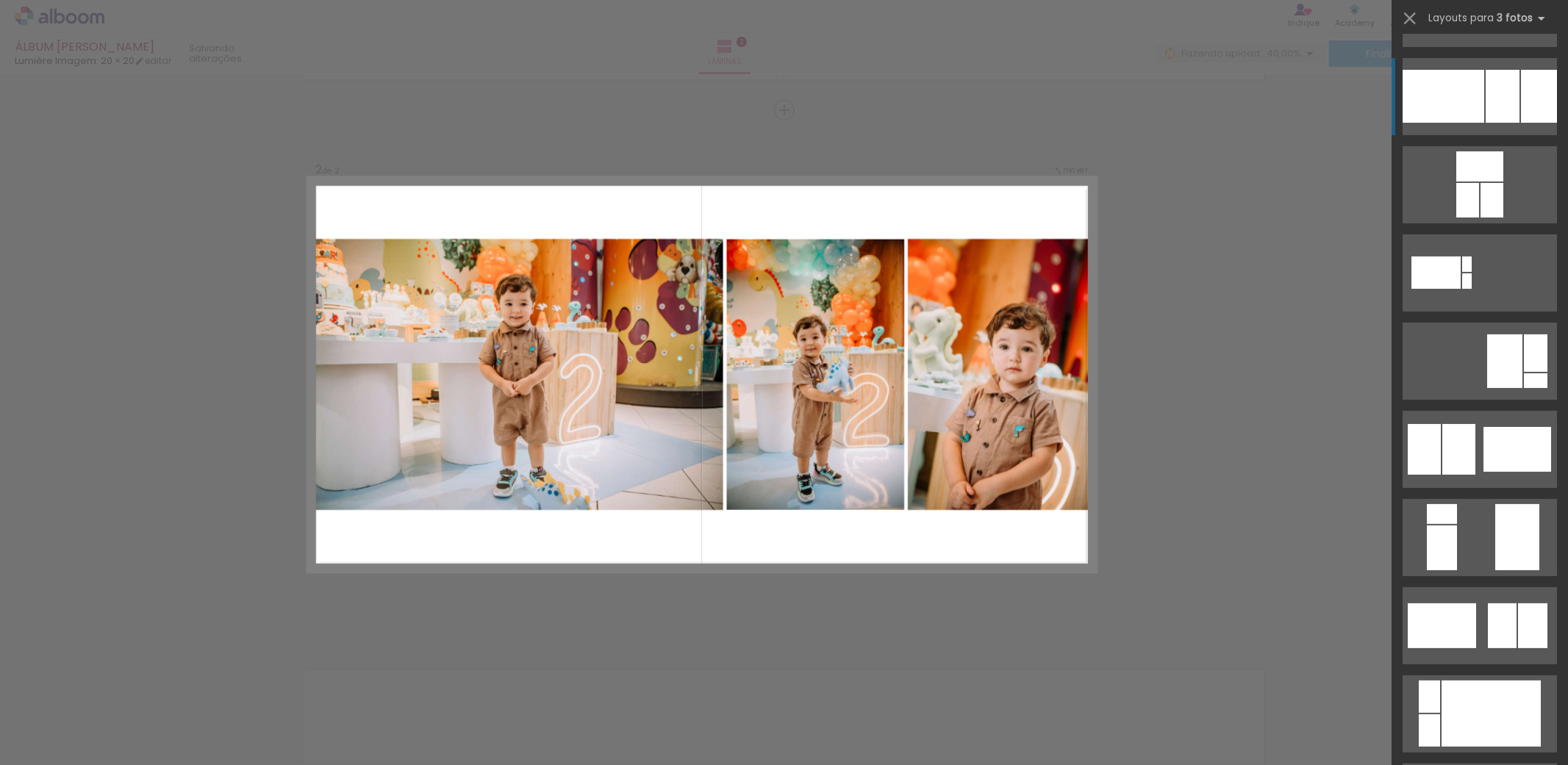
click at [1524, 86] on div at bounding box center [1539, 96] width 36 height 53
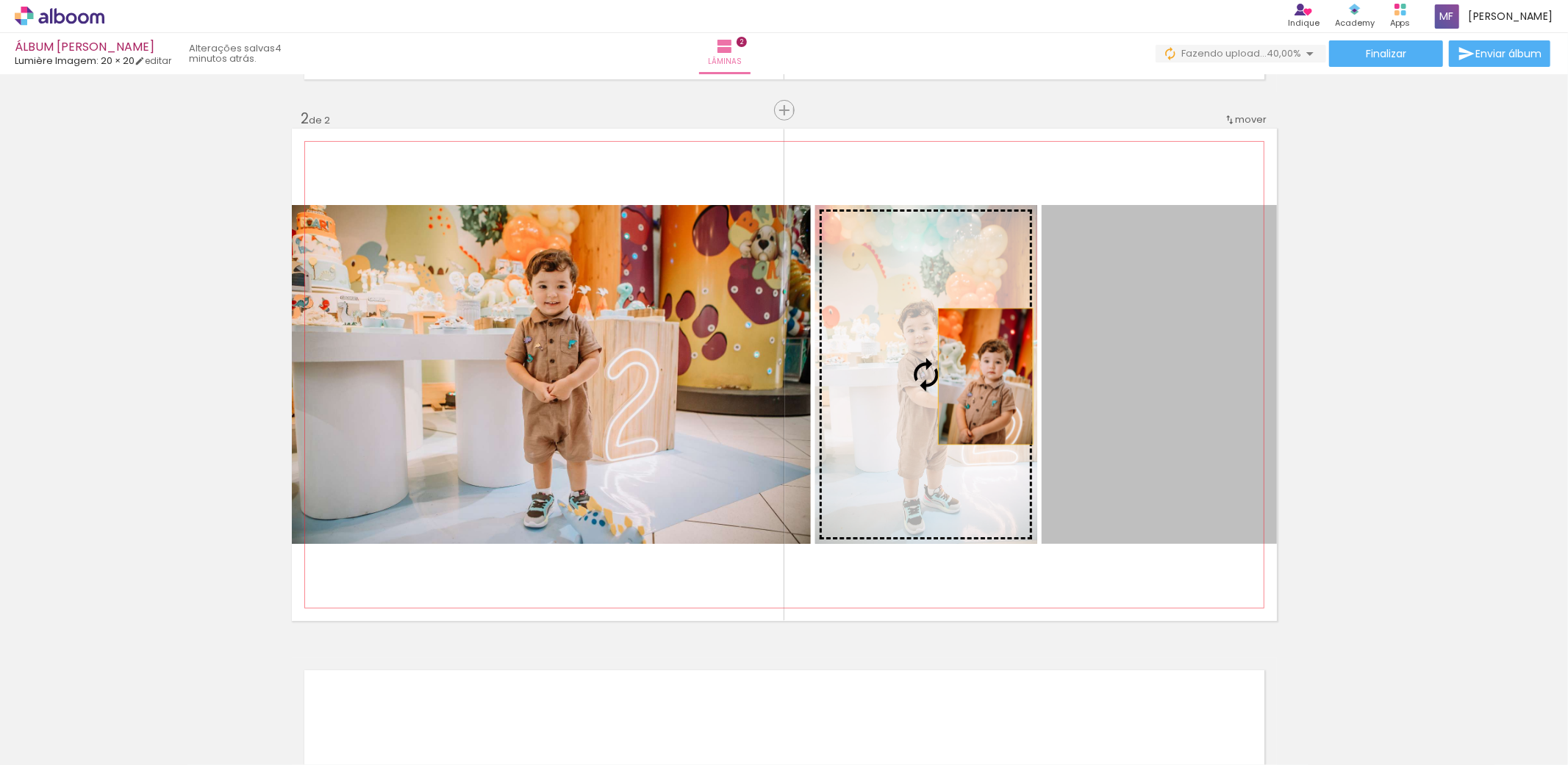
drag, startPoint x: 1179, startPoint y: 382, endPoint x: 971, endPoint y: 377, distance: 208.1
click at [0, 0] on slot at bounding box center [0, 0] width 0 height 0
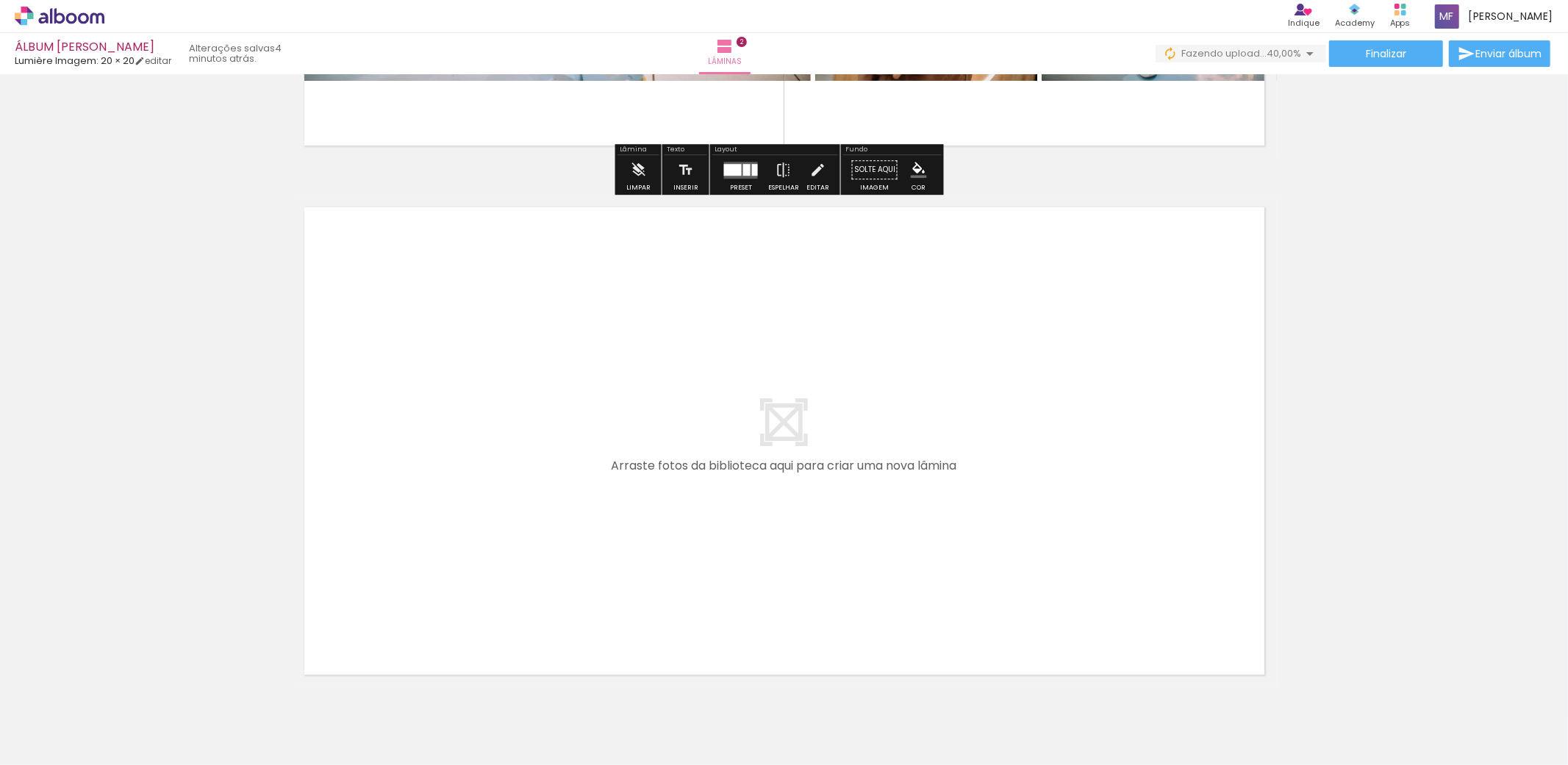
scroll to position [1008, 0]
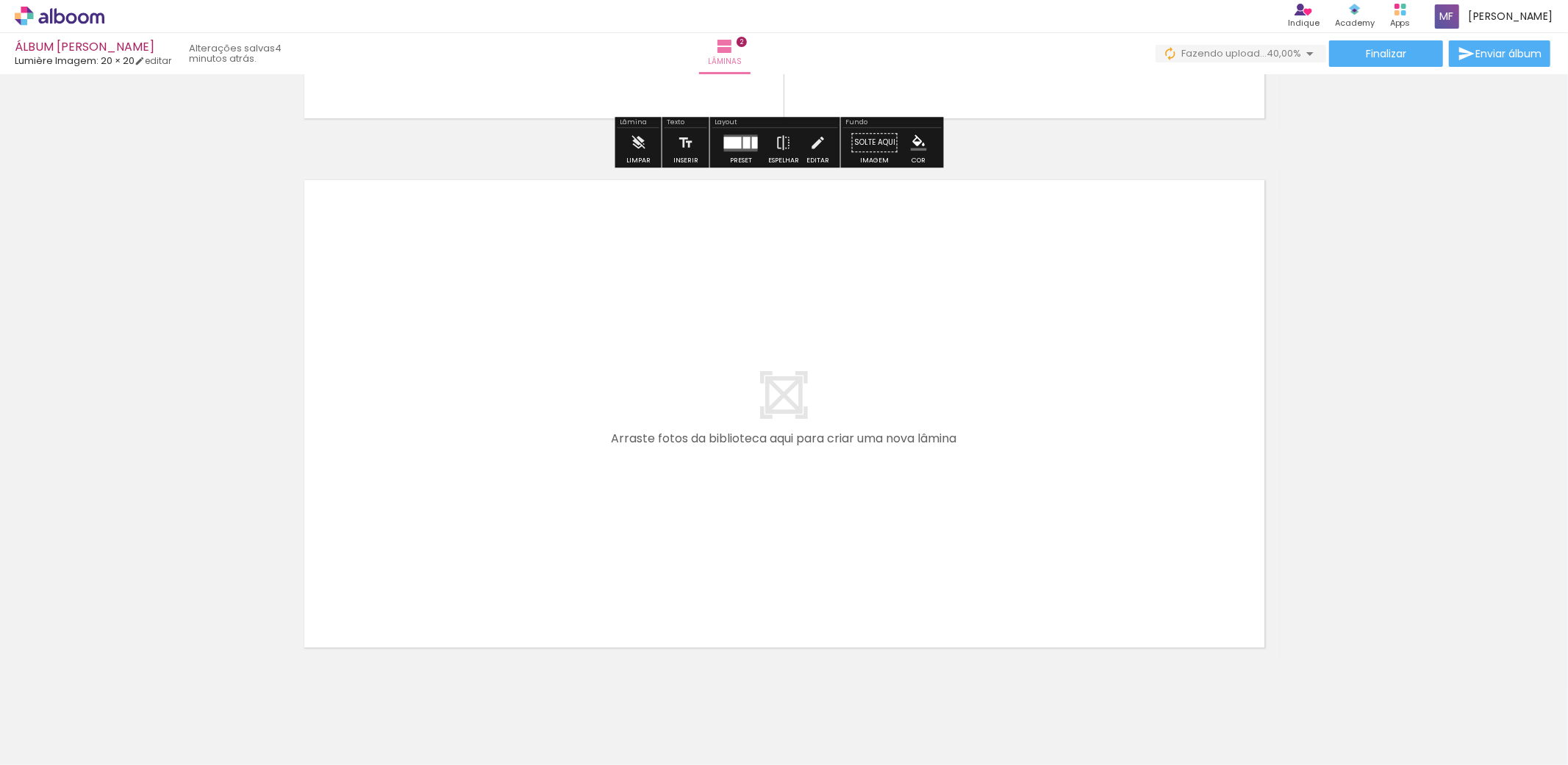
click at [1270, 64] on div "Finalizar Enviar álbum" at bounding box center [1354, 53] width 397 height 26
click at [1277, 55] on span "40,00%" at bounding box center [1283, 53] width 34 height 14
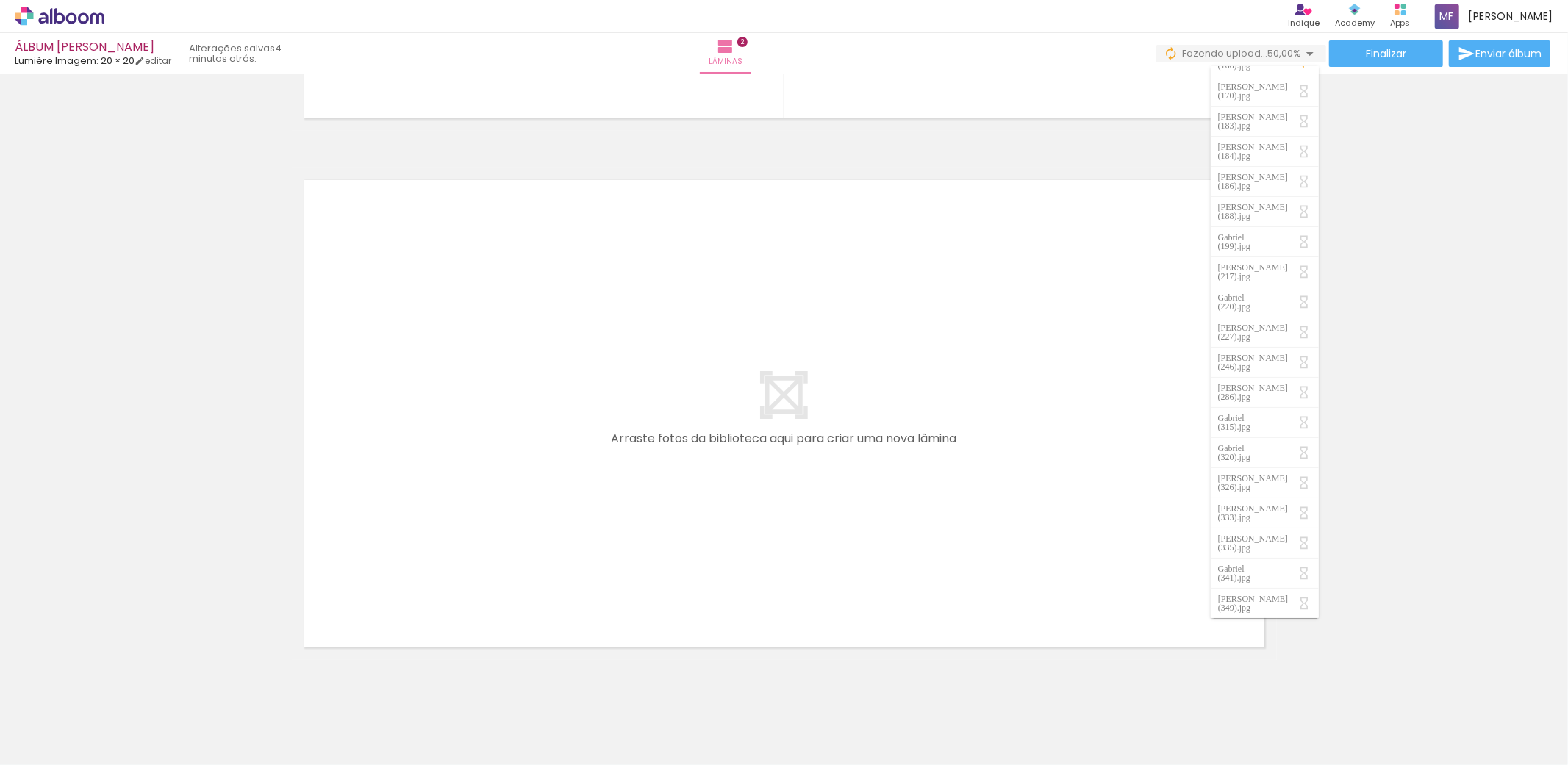
scroll to position [0, 0]
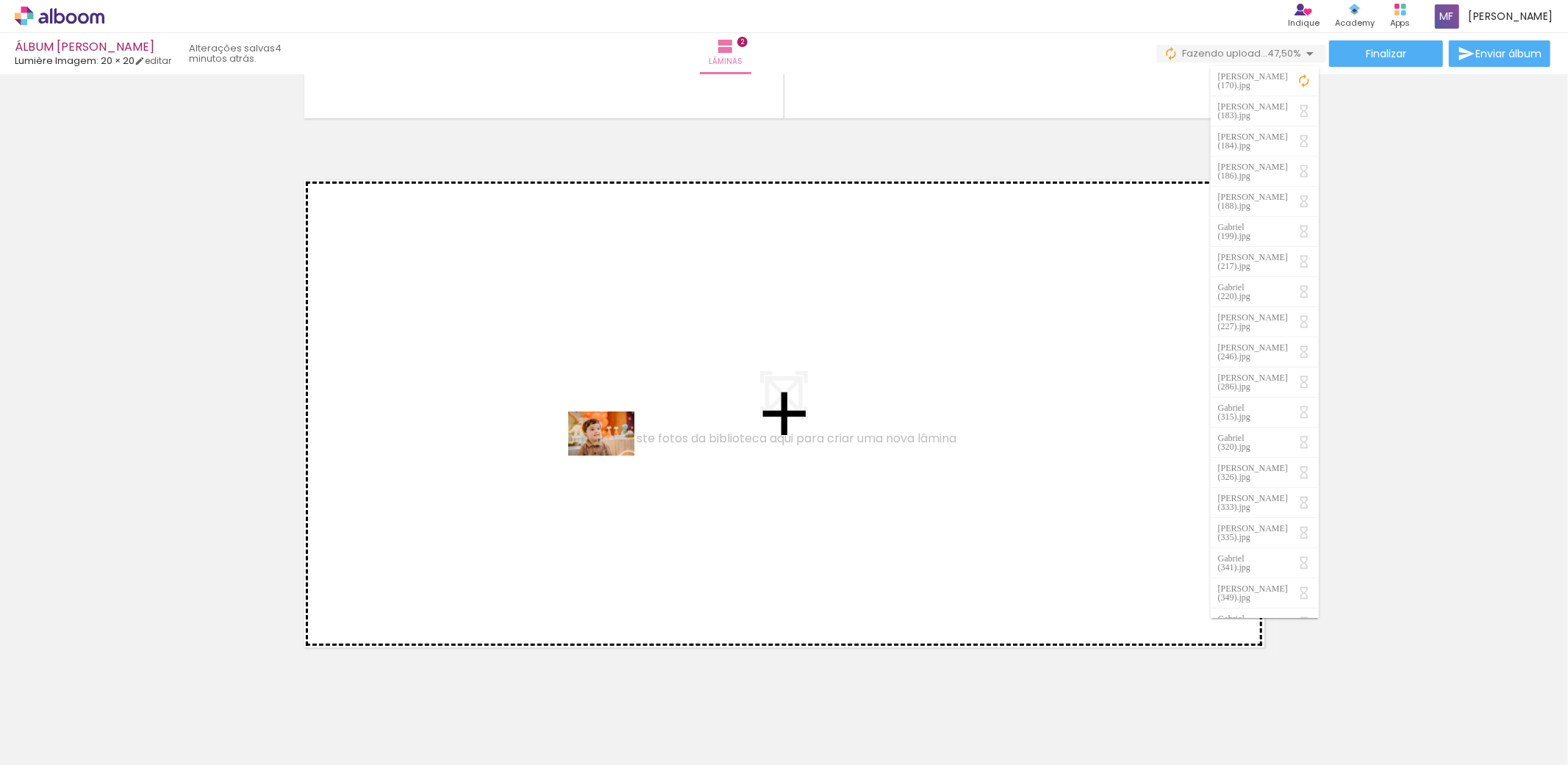
drag, startPoint x: 663, startPoint y: 726, endPoint x: 612, endPoint y: 456, distance: 274.8
click at [612, 456] on quentale-workspace at bounding box center [784, 382] width 1568 height 765
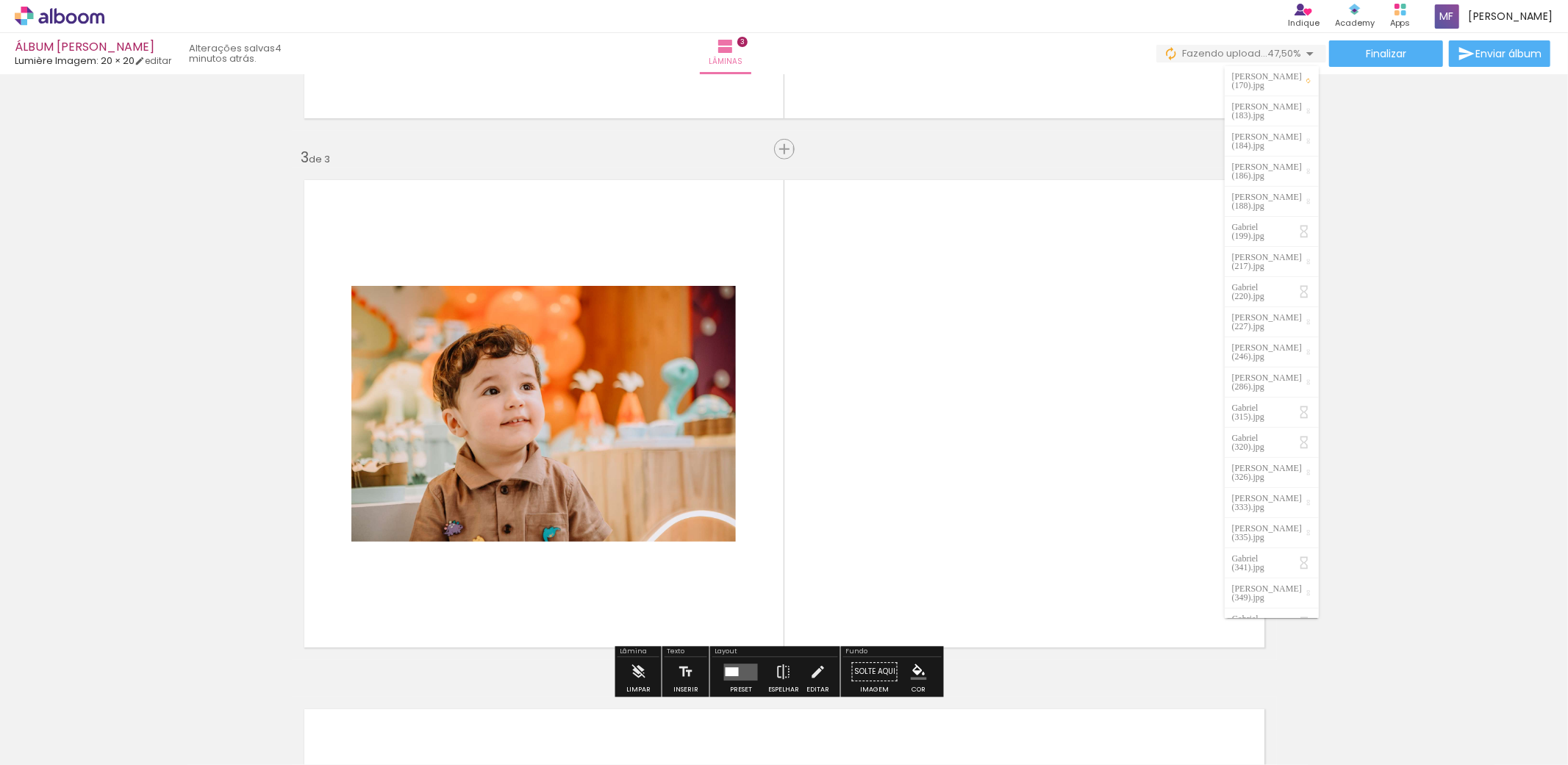
scroll to position [1047, 0]
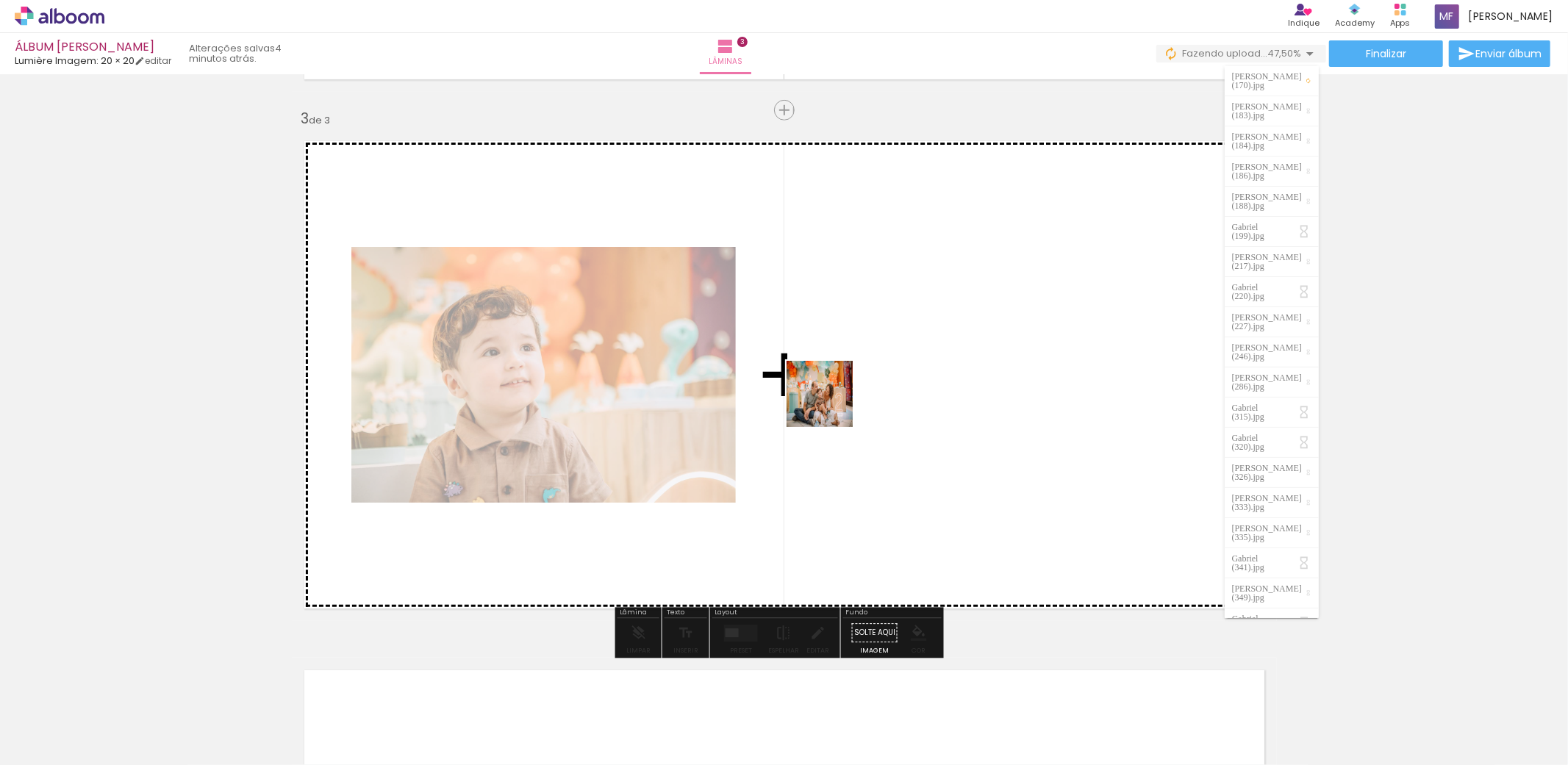
drag, startPoint x: 736, startPoint y: 723, endPoint x: 832, endPoint y: 397, distance: 339.8
click at [832, 397] on quentale-workspace at bounding box center [784, 382] width 1568 height 765
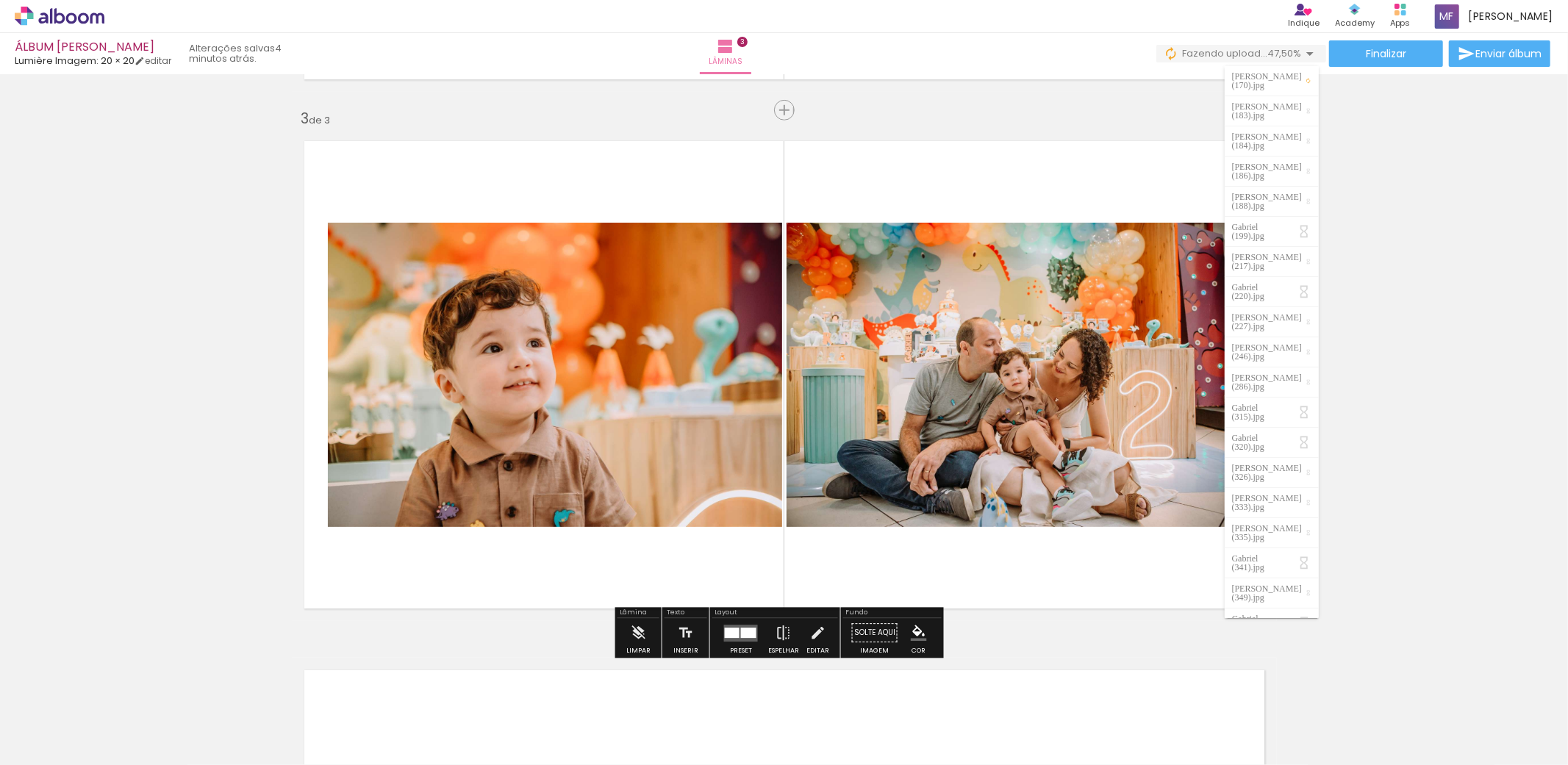
click at [621, 641] on div "Limpar" at bounding box center [638, 637] width 42 height 37
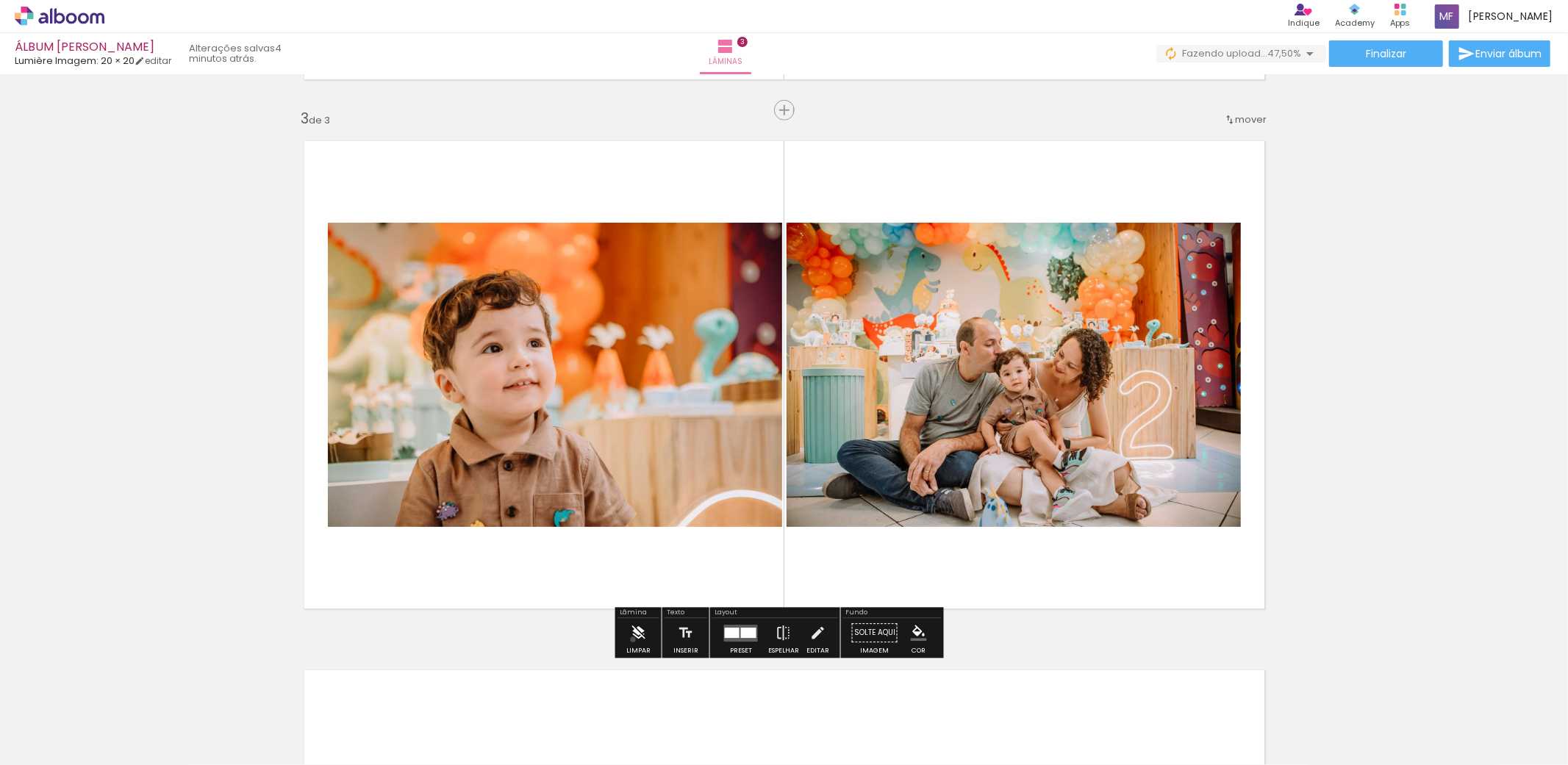
click at [633, 640] on iron-icon at bounding box center [638, 633] width 17 height 29
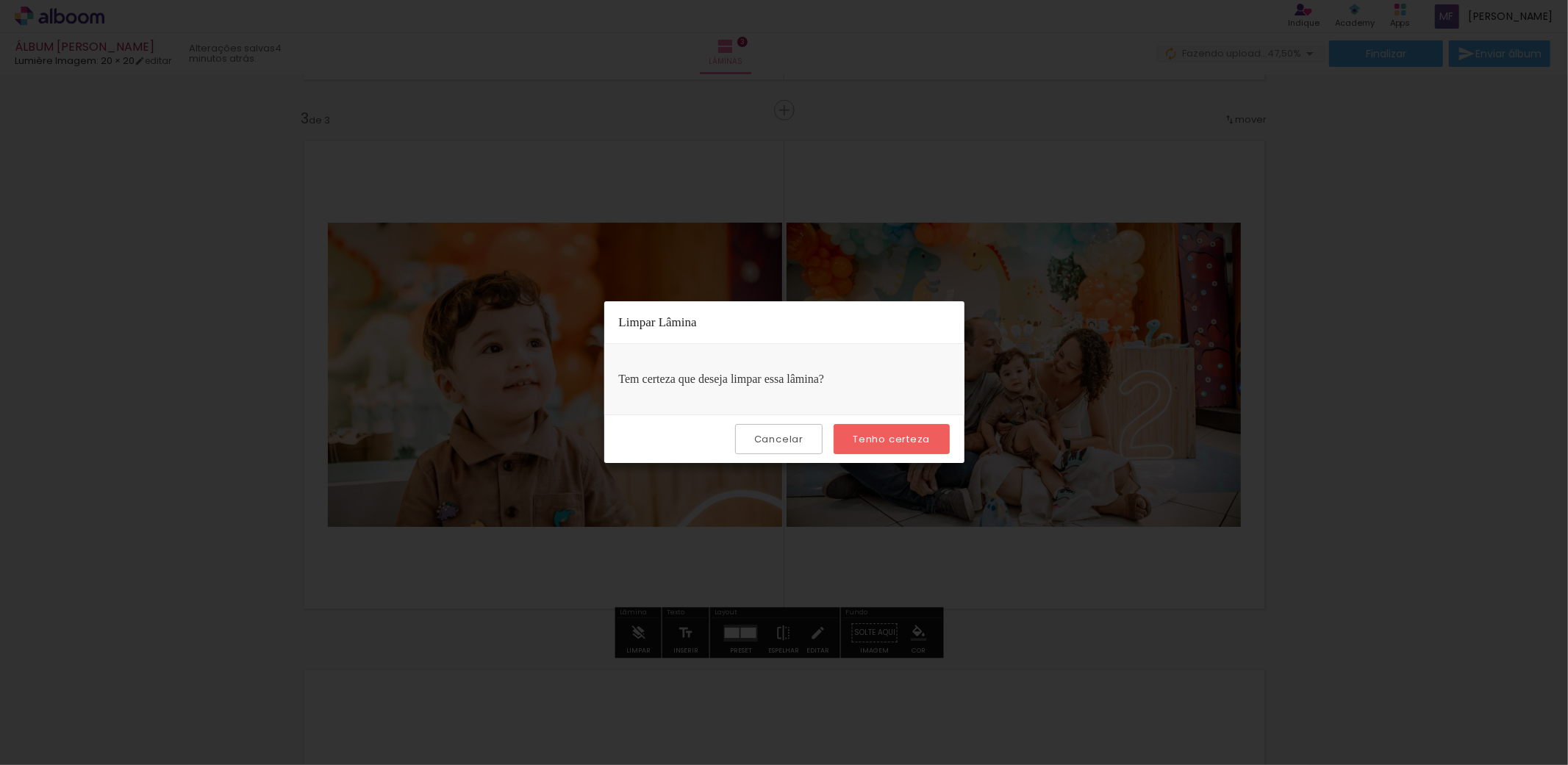
click at [0, 0] on slot "Tenho certeza" at bounding box center [0, 0] width 0 height 0
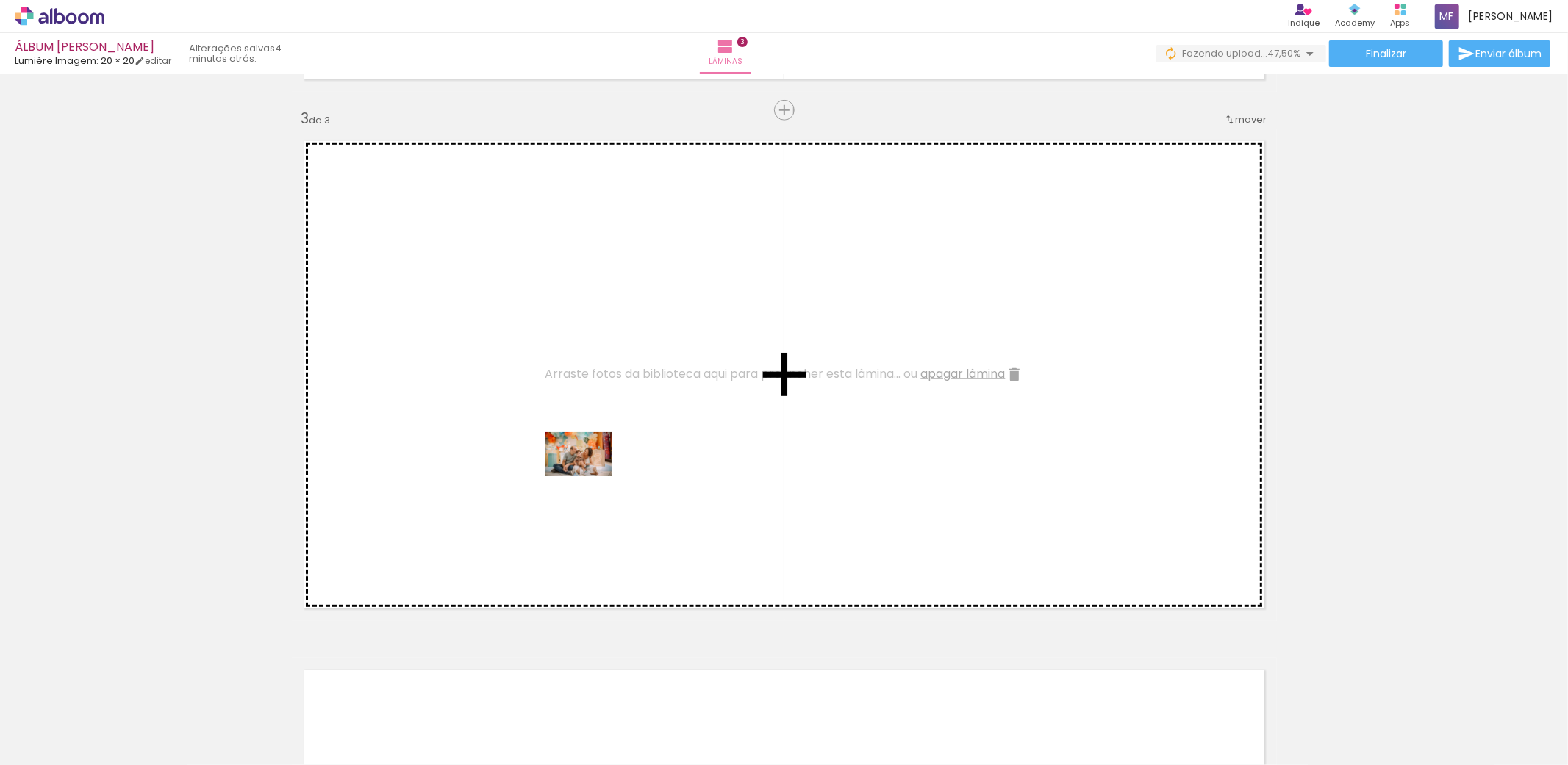
drag, startPoint x: 737, startPoint y: 723, endPoint x: 584, endPoint y: 474, distance: 292.2
click at [584, 474] on quentale-workspace at bounding box center [784, 382] width 1568 height 765
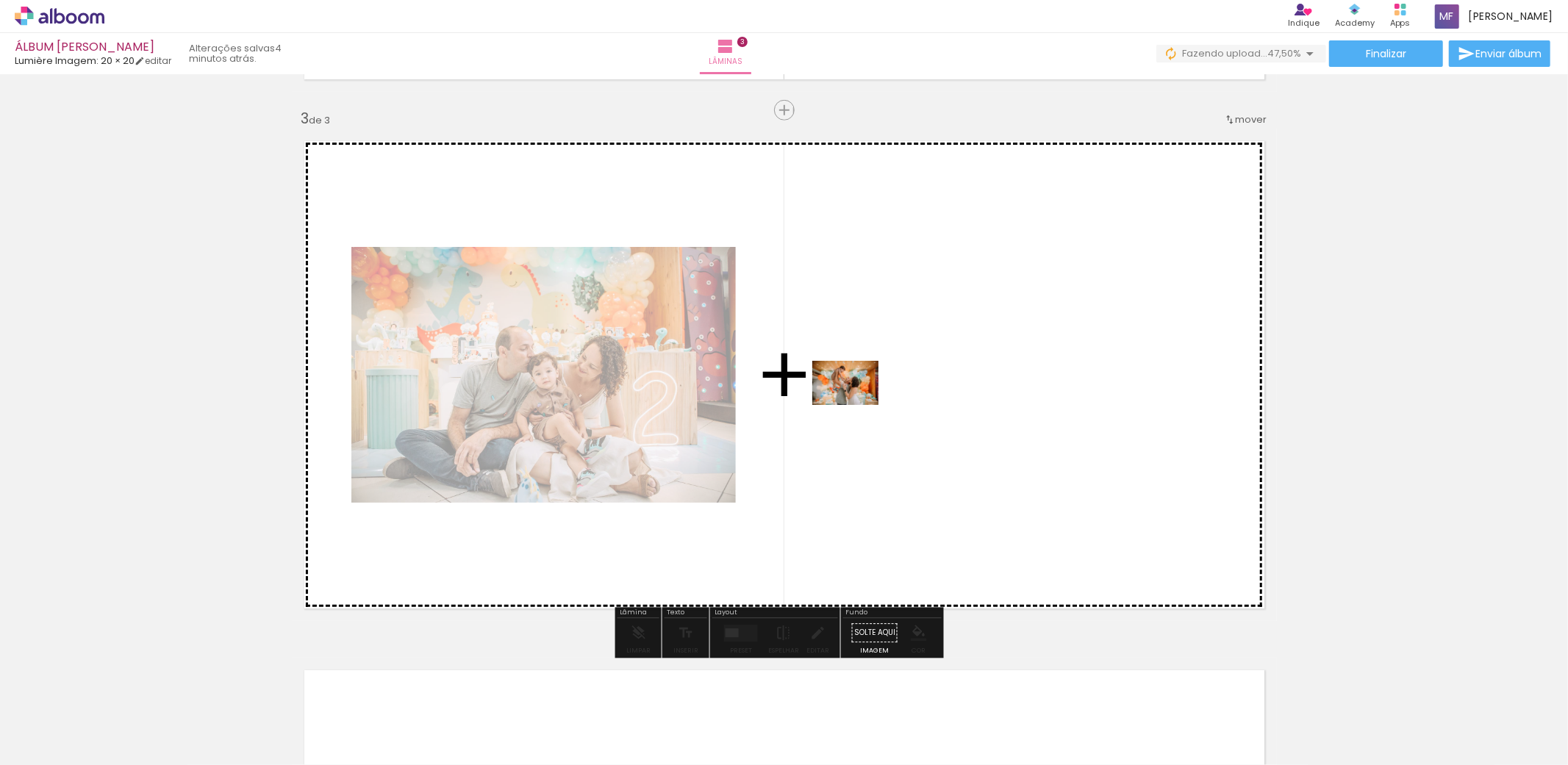
drag, startPoint x: 818, startPoint y: 729, endPoint x: 856, endPoint y: 405, distance: 326.2
click at [856, 405] on quentale-workspace at bounding box center [784, 382] width 1568 height 765
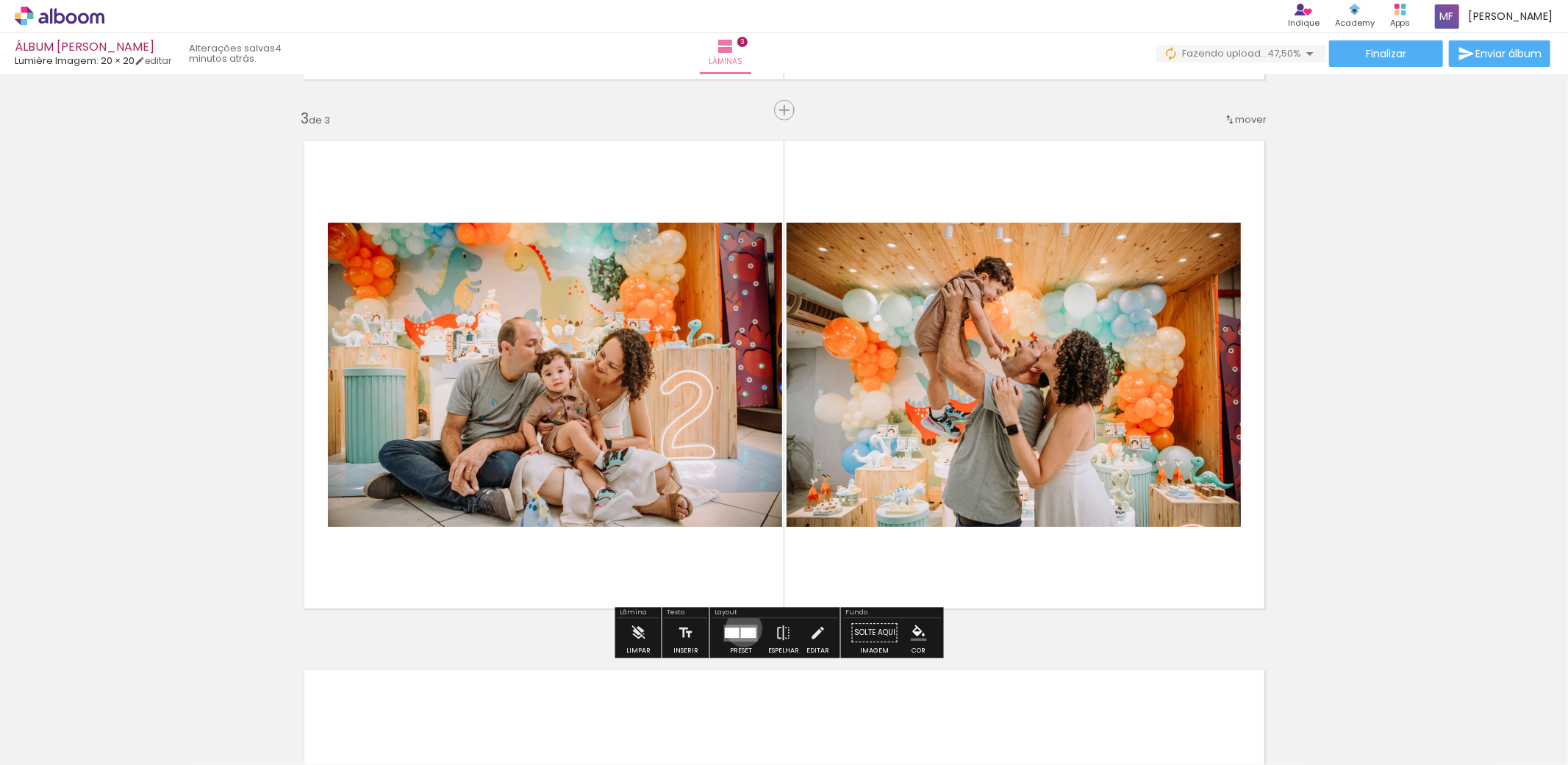
click at [740, 628] on div at bounding box center [748, 633] width 16 height 11
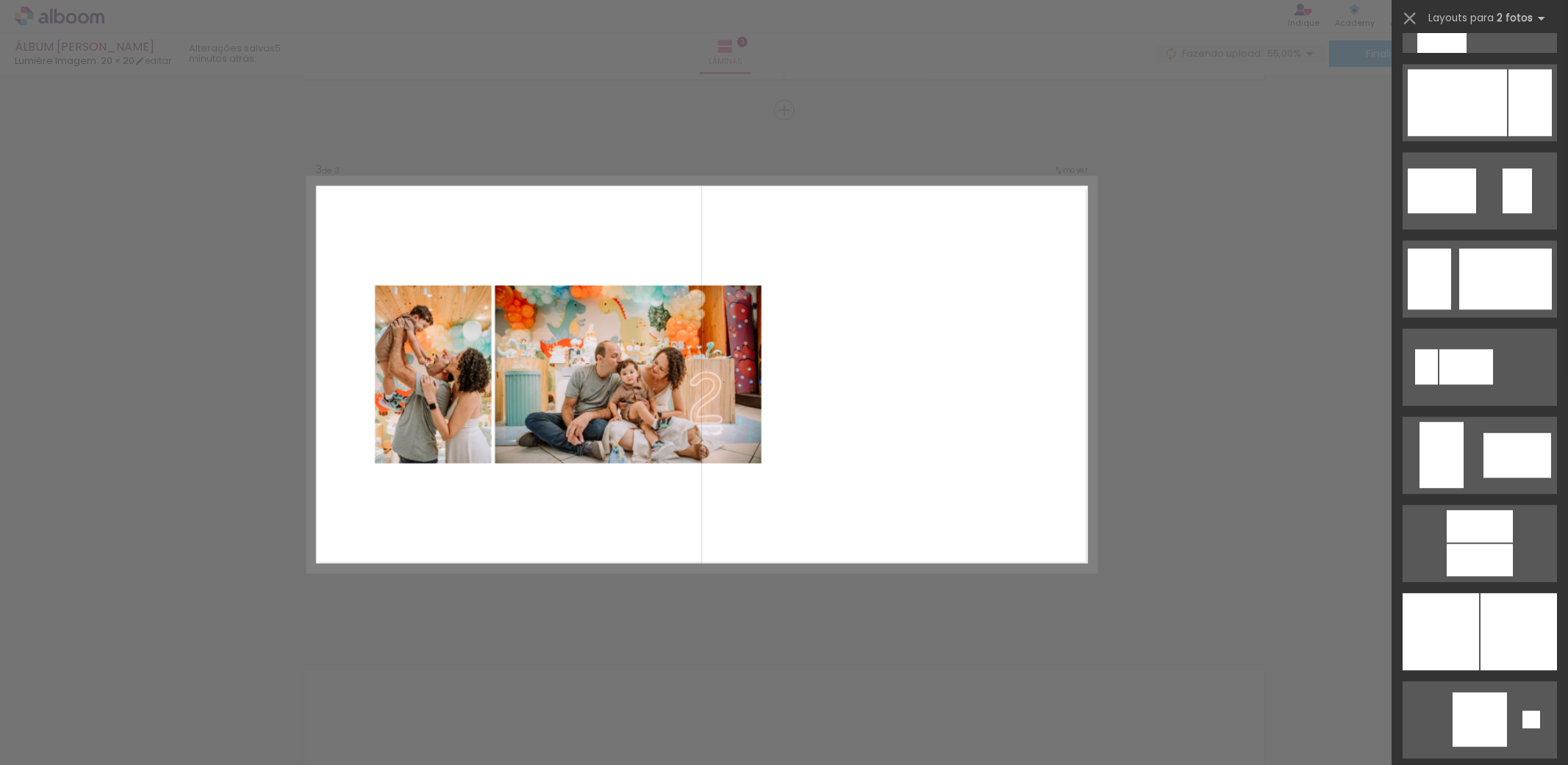
scroll to position [3266, 0]
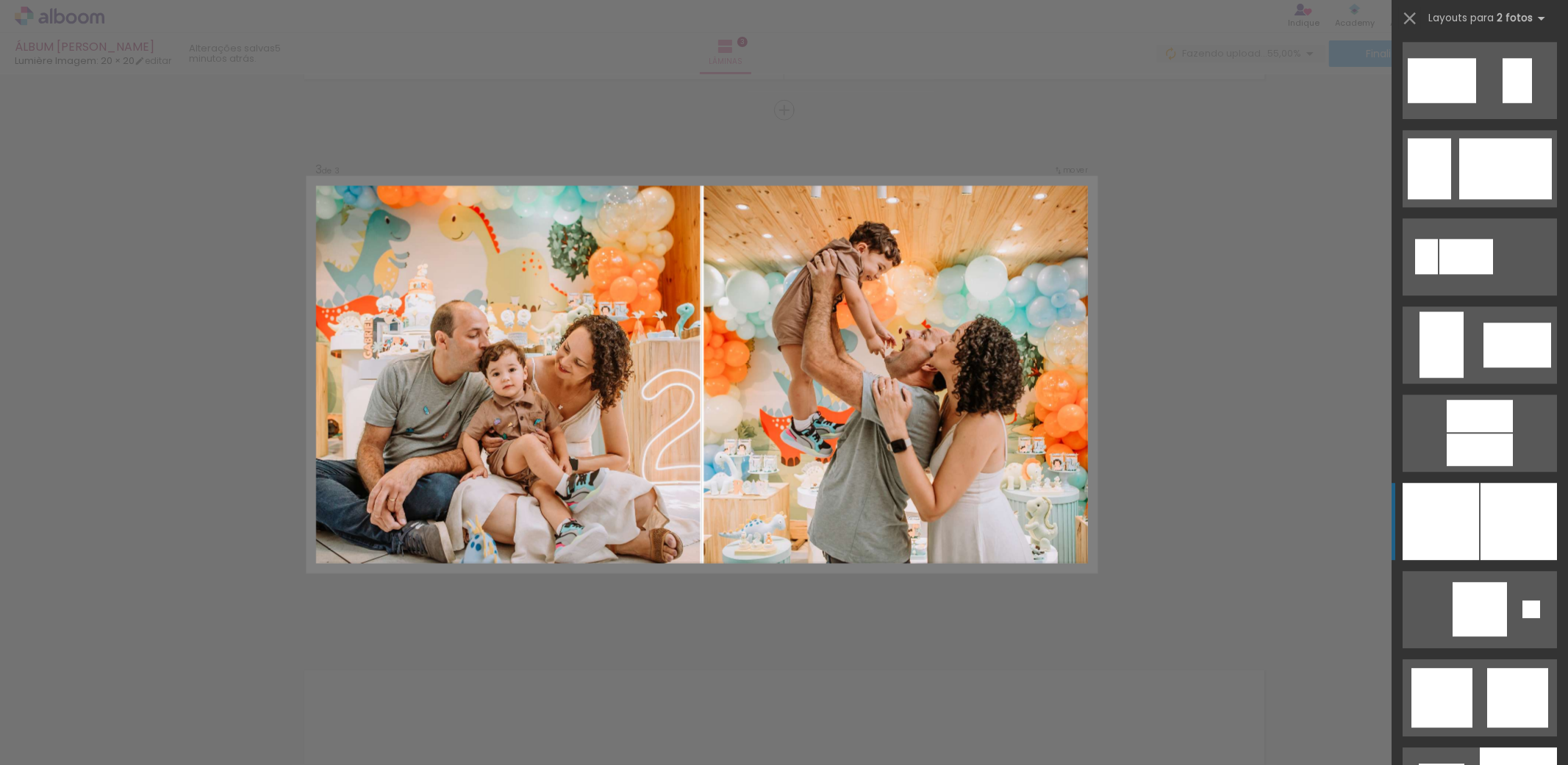
click at [1452, 504] on div at bounding box center [1441, 521] width 76 height 77
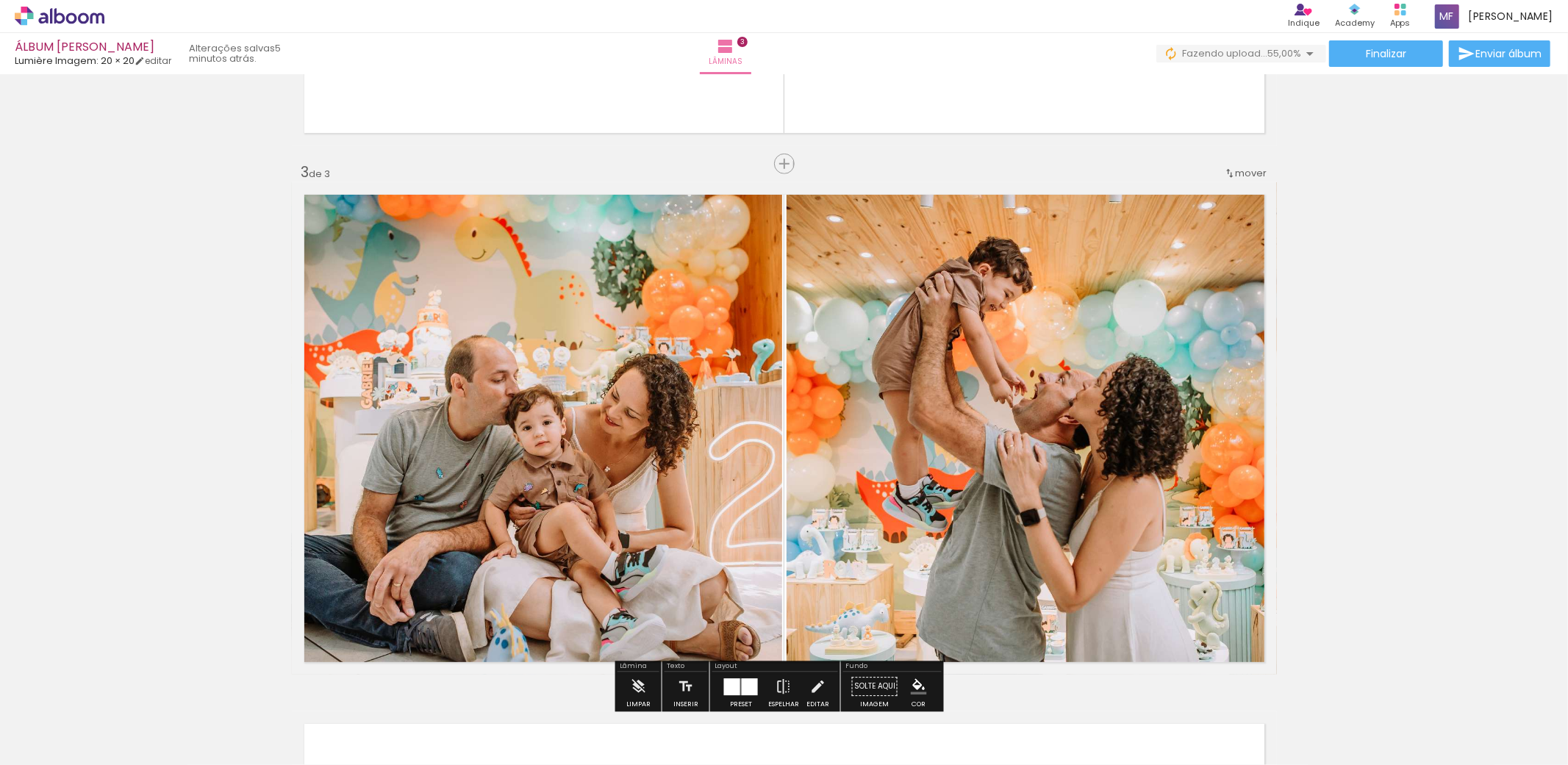
scroll to position [966, 0]
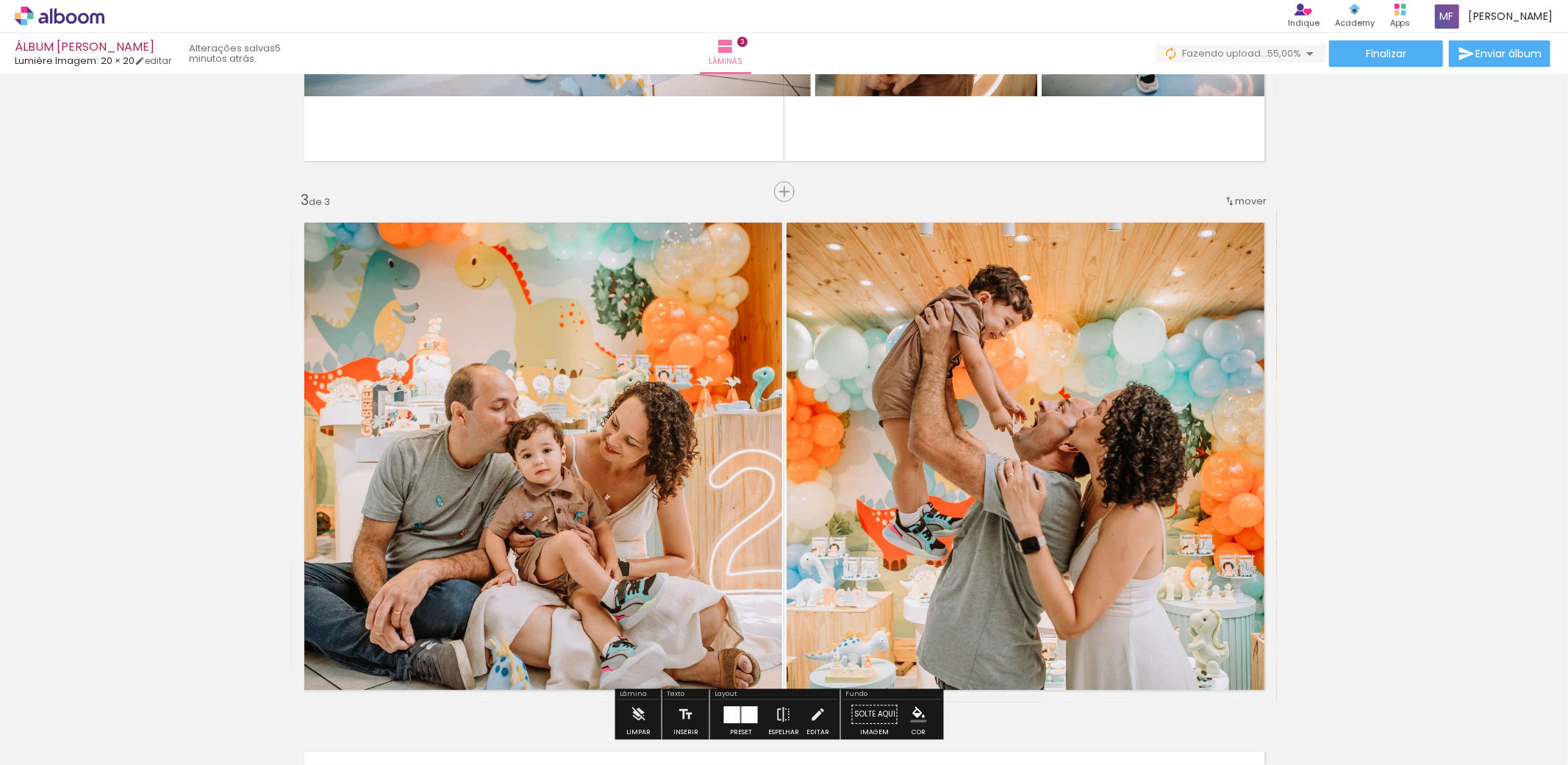
click at [1452, 504] on div "Inserir lâmina 1 de 3 Inserir lâmina 2 de 3 Inserir lâmina 3 de 3" at bounding box center [784, 173] width 1568 height 2118
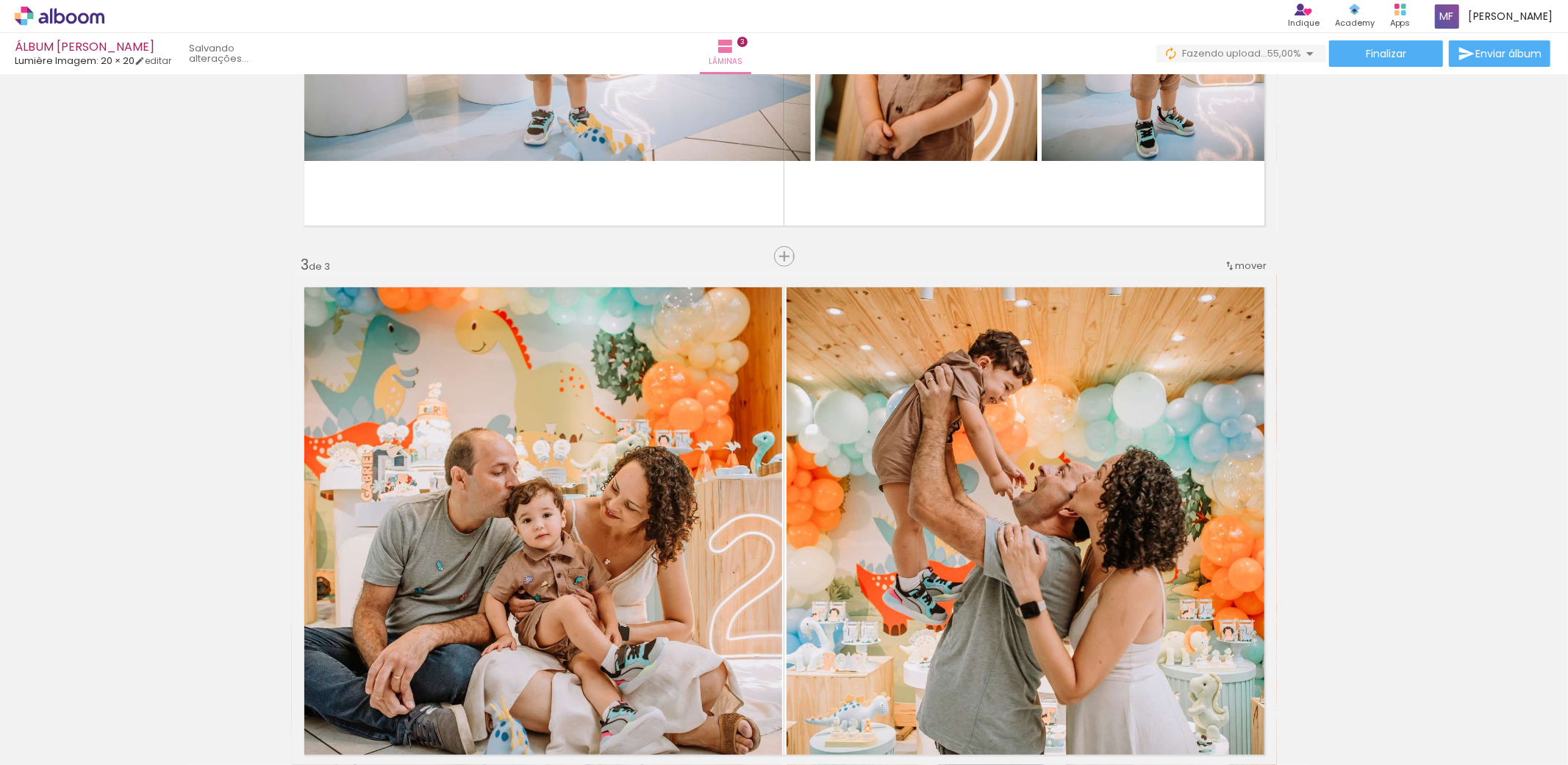
scroll to position [883, 0]
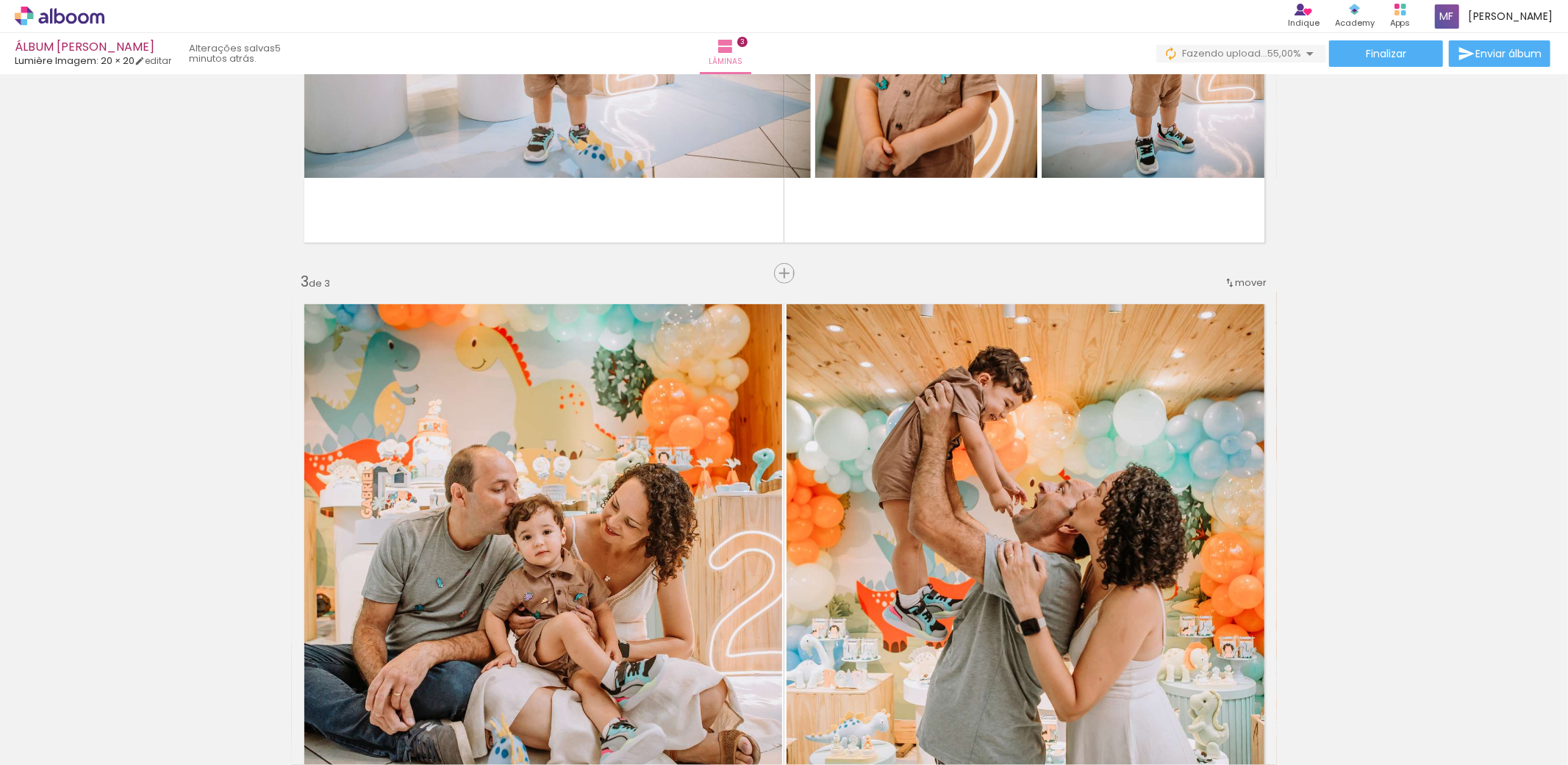
click at [894, 478] on quentale-photo at bounding box center [1031, 537] width 490 height 492
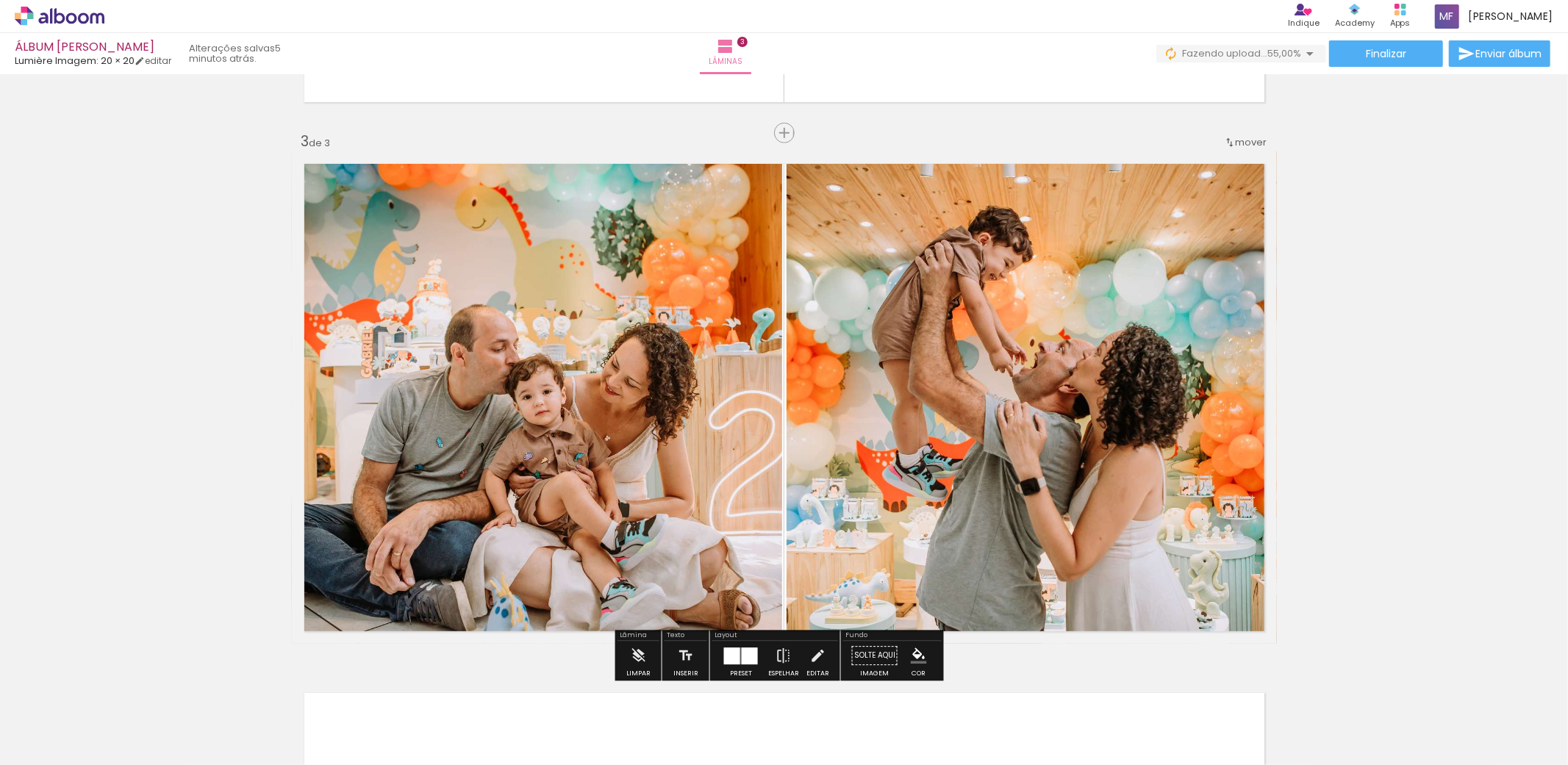
scroll to position [1128, 0]
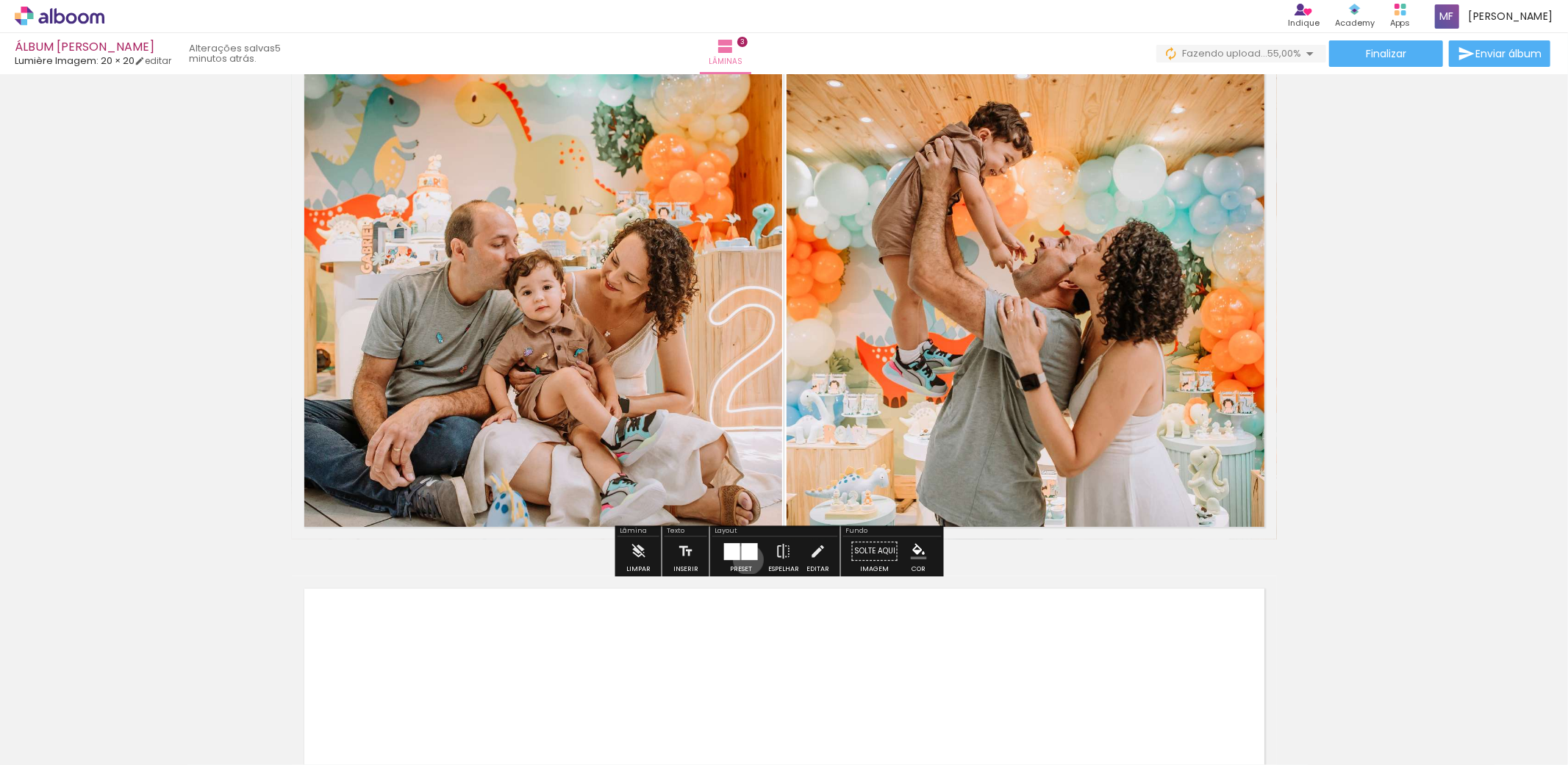
click at [744, 560] on div at bounding box center [749, 551] width 17 height 17
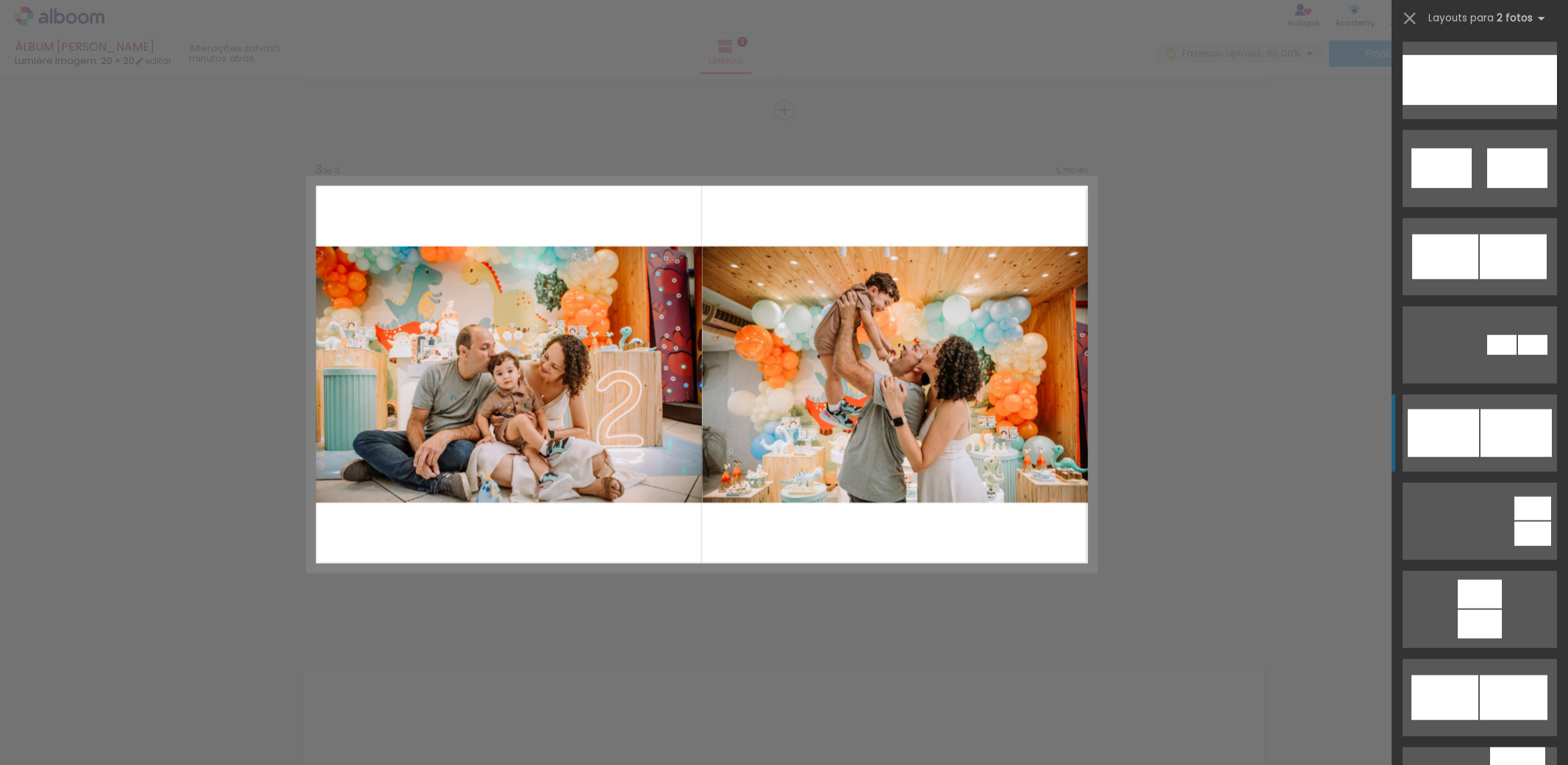
scroll to position [846, 0]
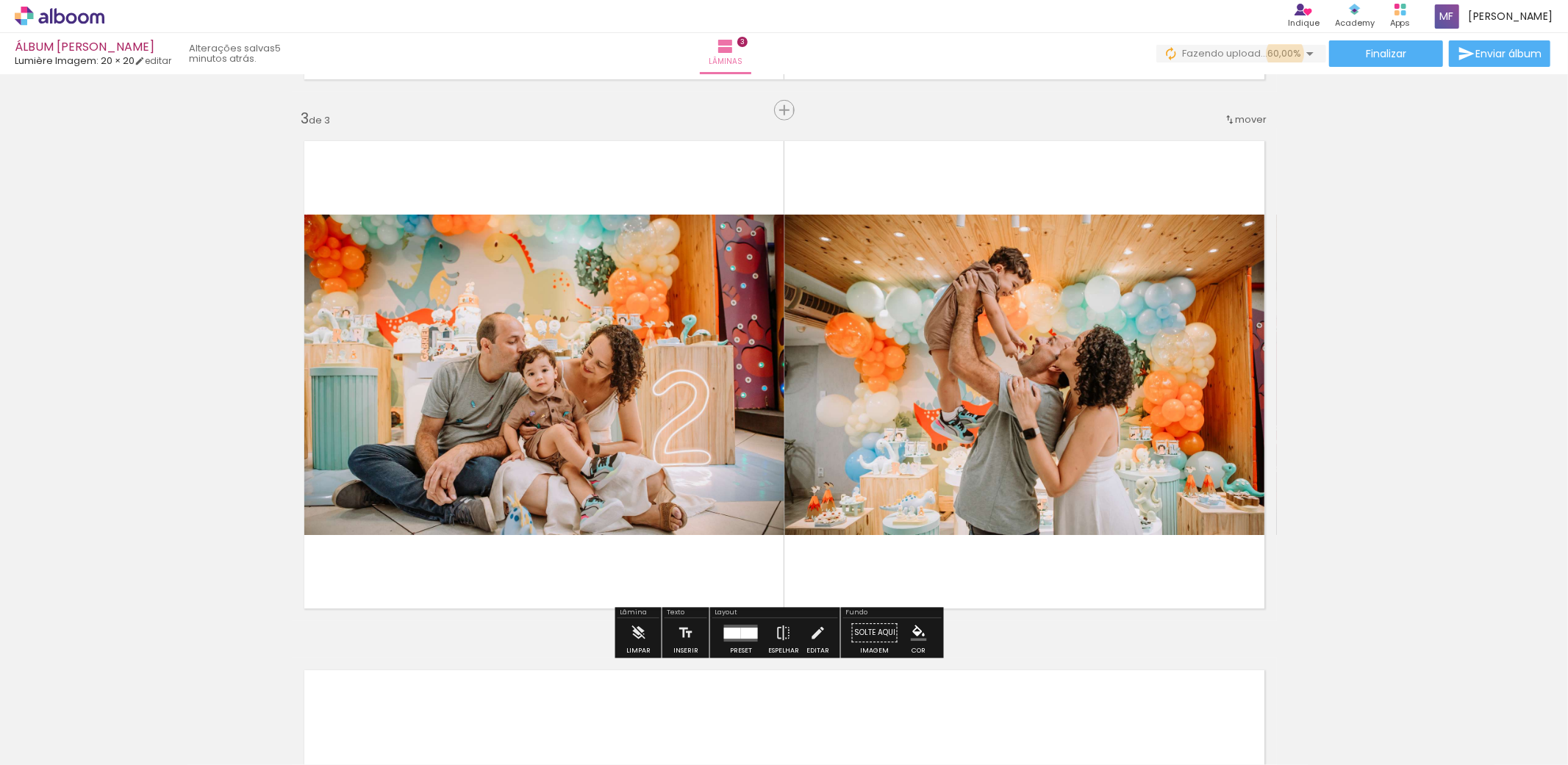
click at [1281, 54] on span "60,00%" at bounding box center [1283, 53] width 34 height 14
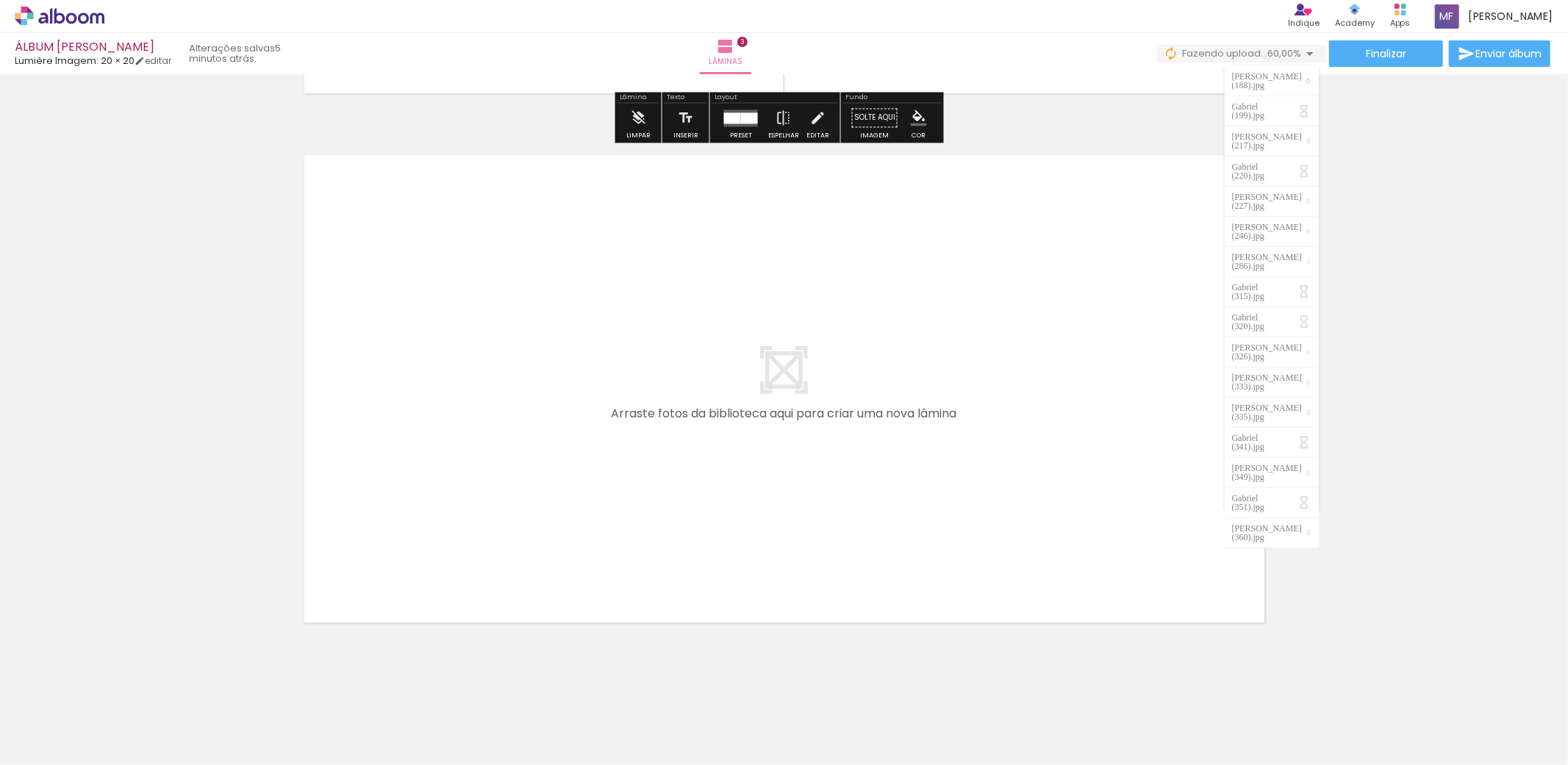
scroll to position [1575, 0]
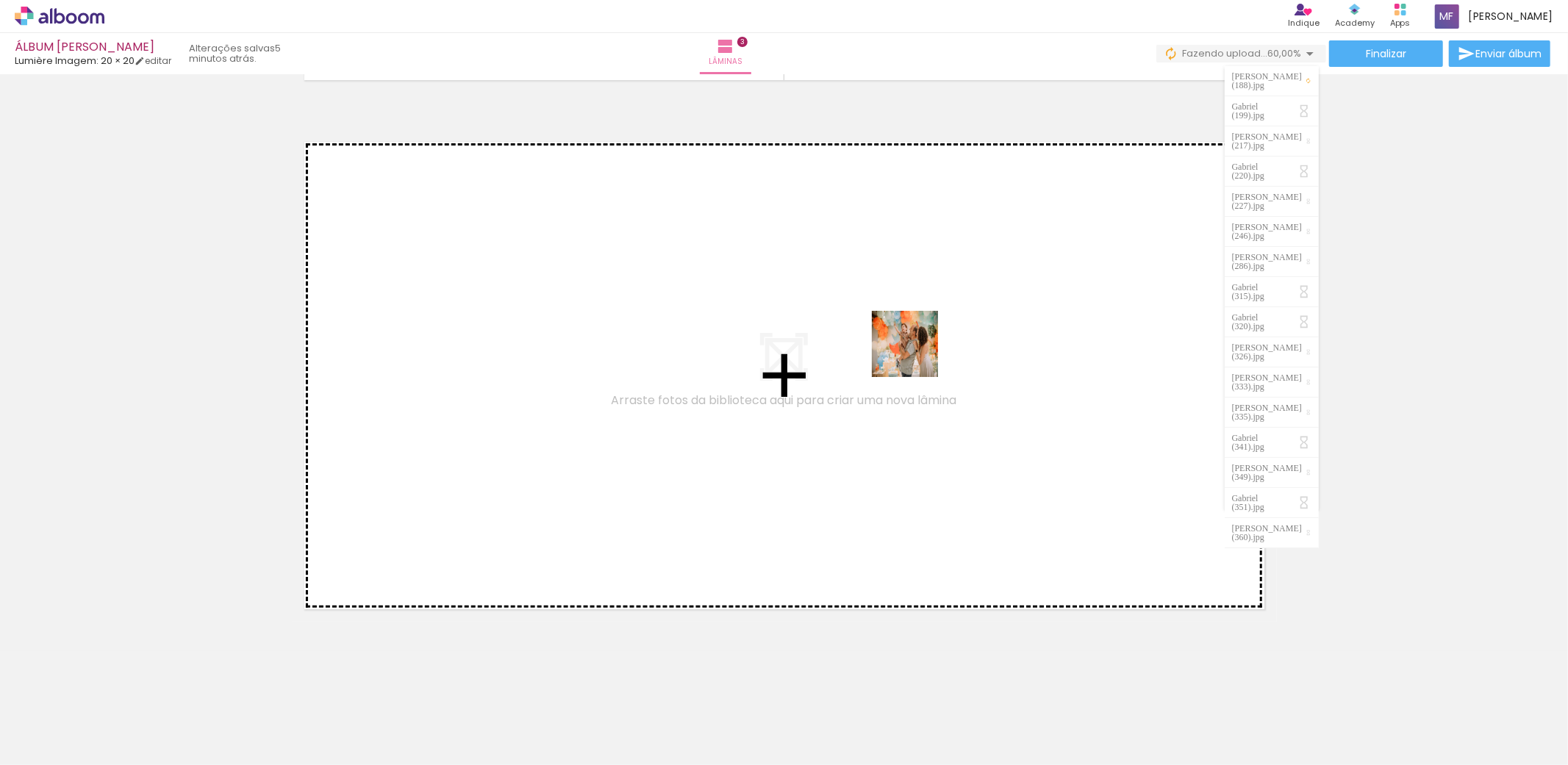
drag, startPoint x: 903, startPoint y: 728, endPoint x: 883, endPoint y: 283, distance: 445.4
click at [883, 283] on quentale-workspace at bounding box center [784, 382] width 1568 height 765
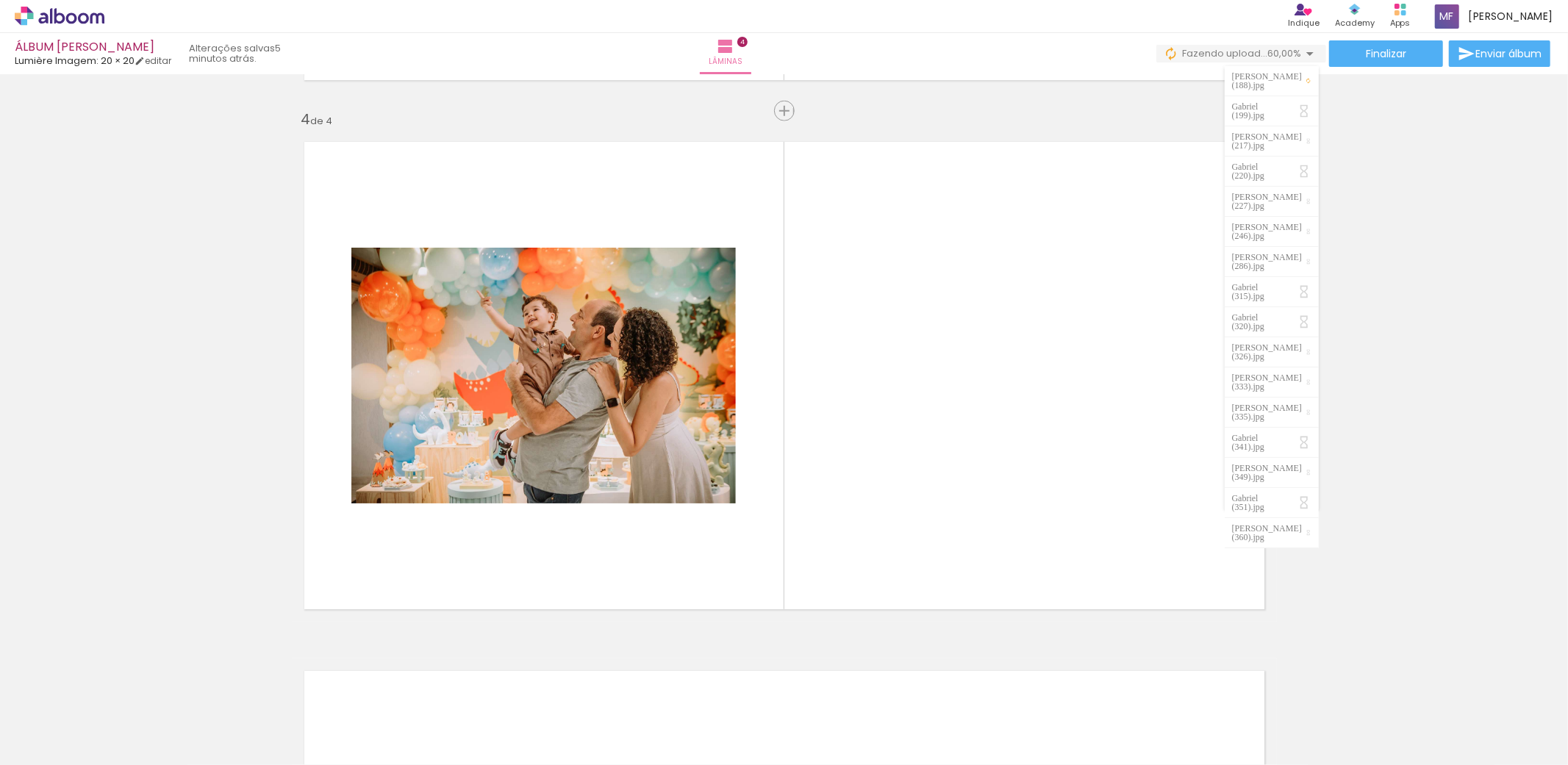
scroll to position [1576, 0]
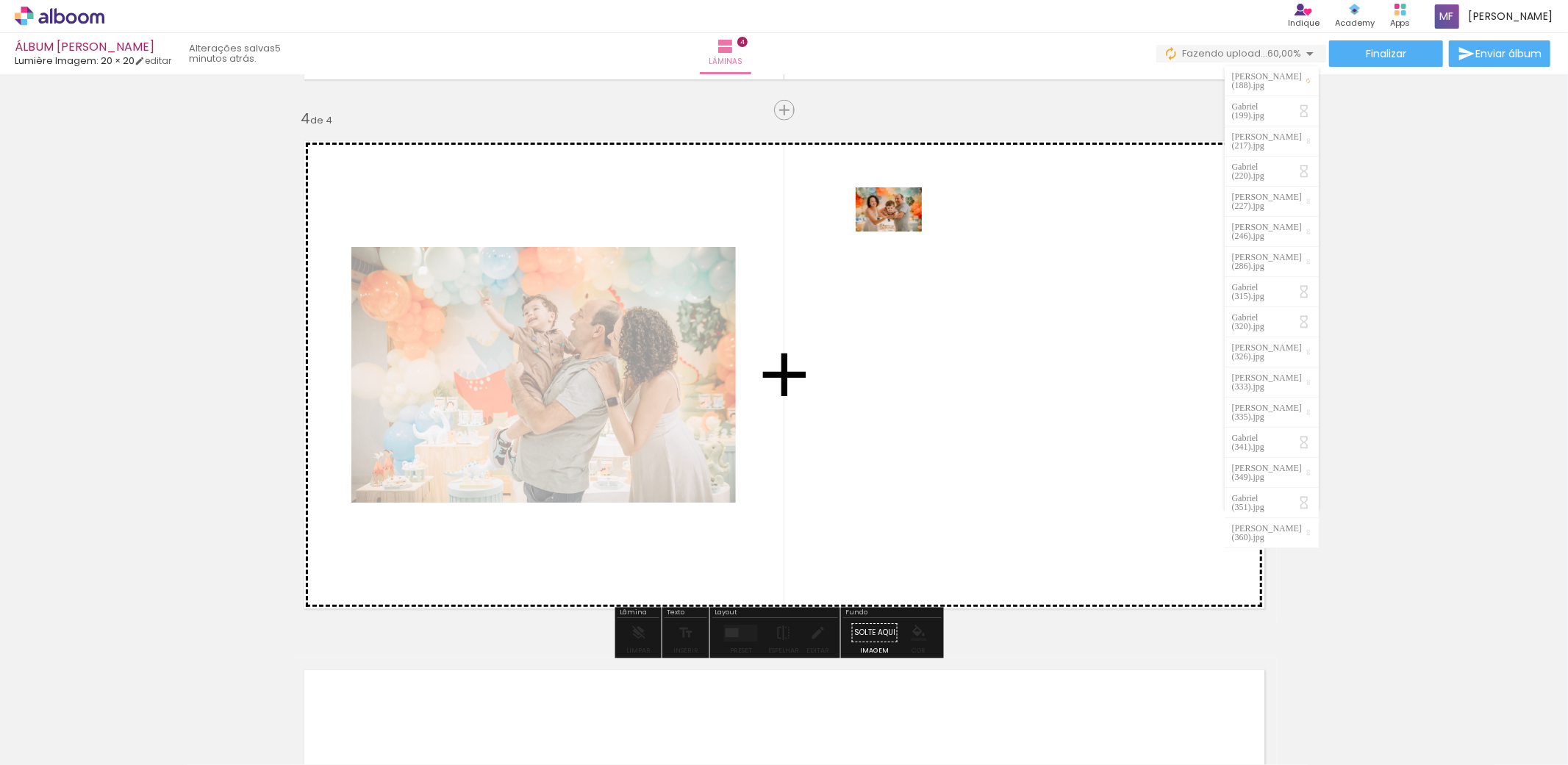
drag, startPoint x: 963, startPoint y: 636, endPoint x: 706, endPoint y: 631, distance: 257.0
click at [900, 231] on quentale-workspace at bounding box center [784, 382] width 1568 height 765
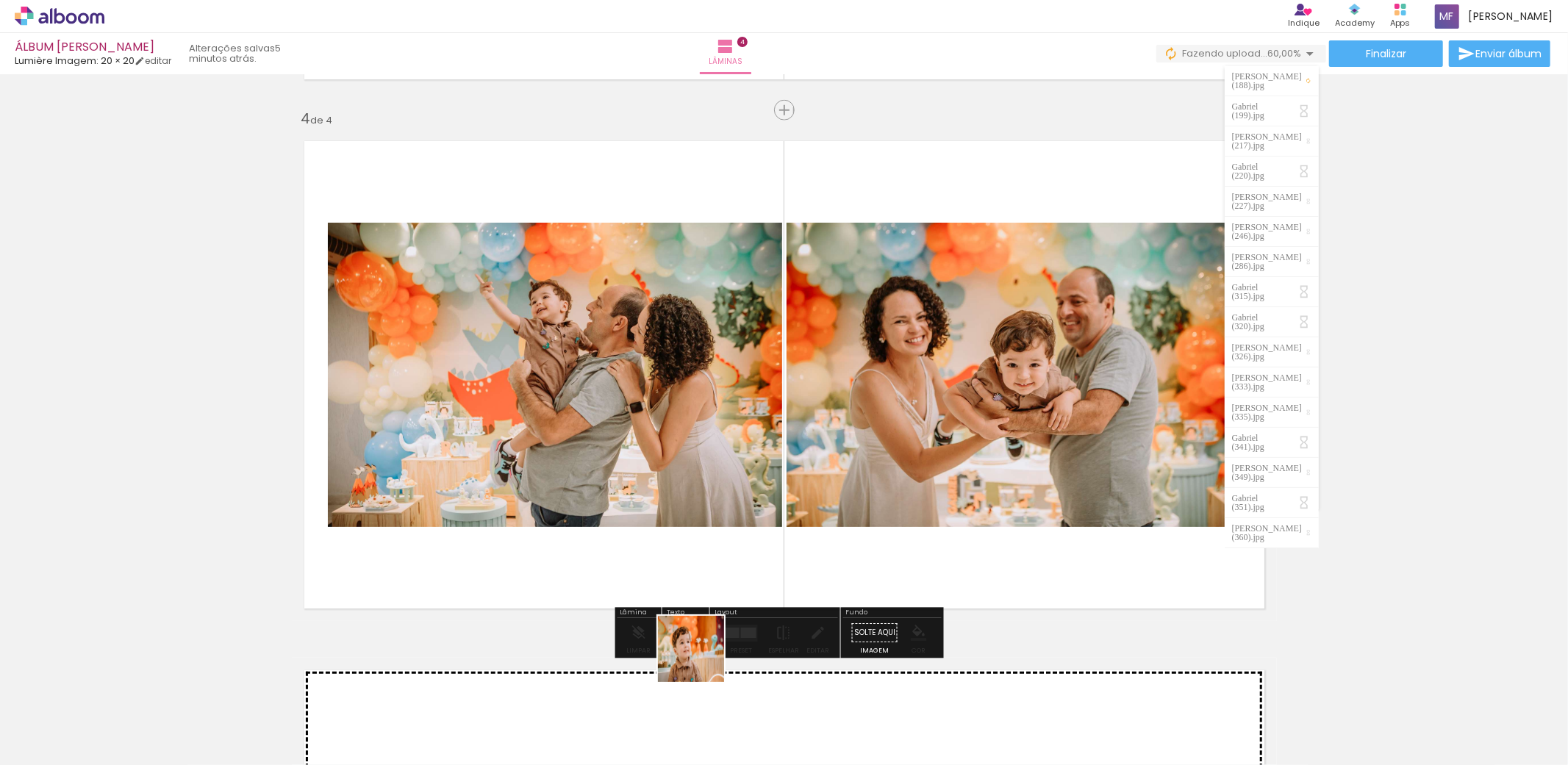
drag, startPoint x: 669, startPoint y: 716, endPoint x: 803, endPoint y: 394, distance: 348.8
click at [803, 394] on quentale-workspace at bounding box center [784, 382] width 1568 height 765
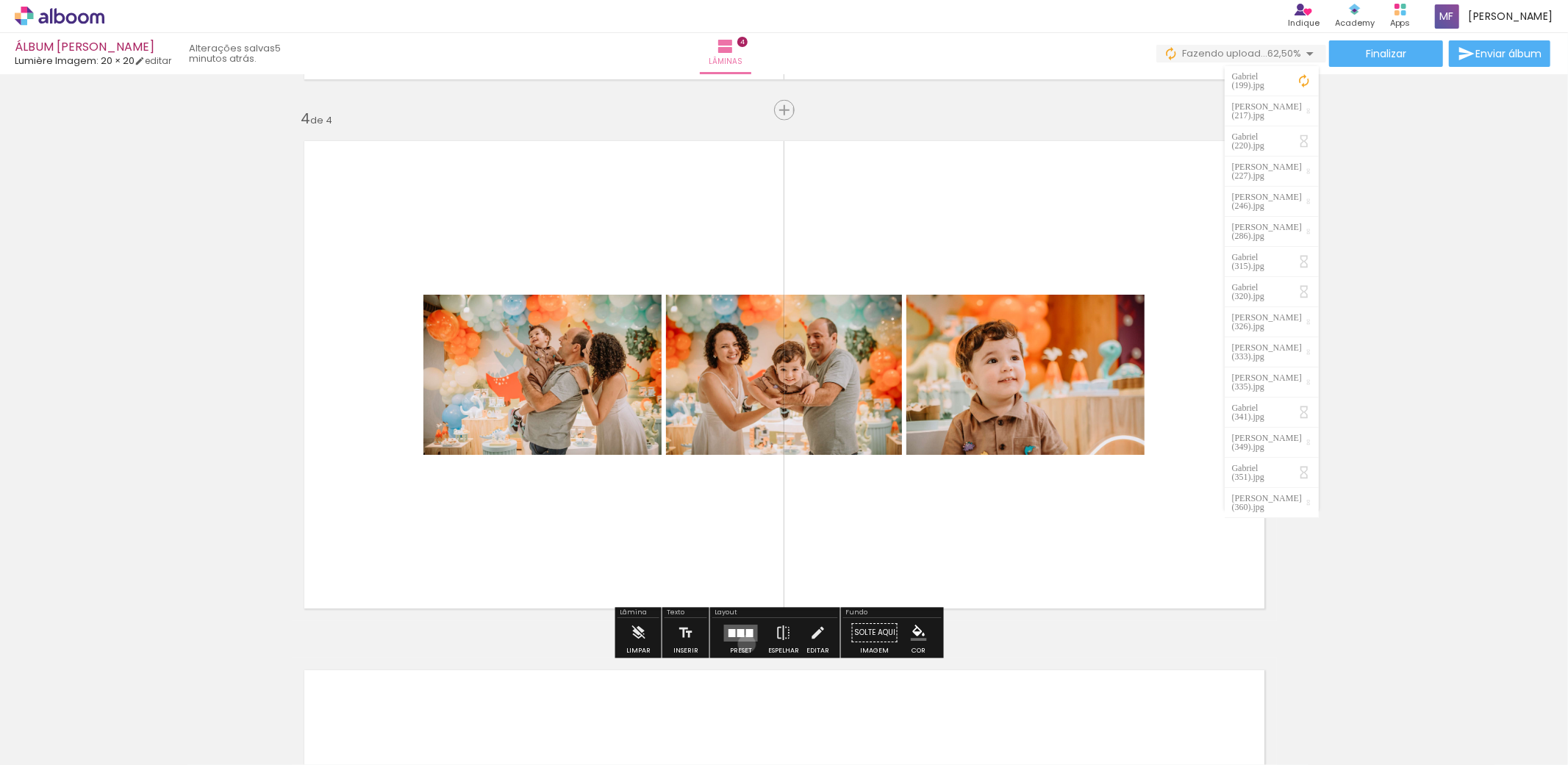
click at [743, 644] on div at bounding box center [740, 633] width 40 height 29
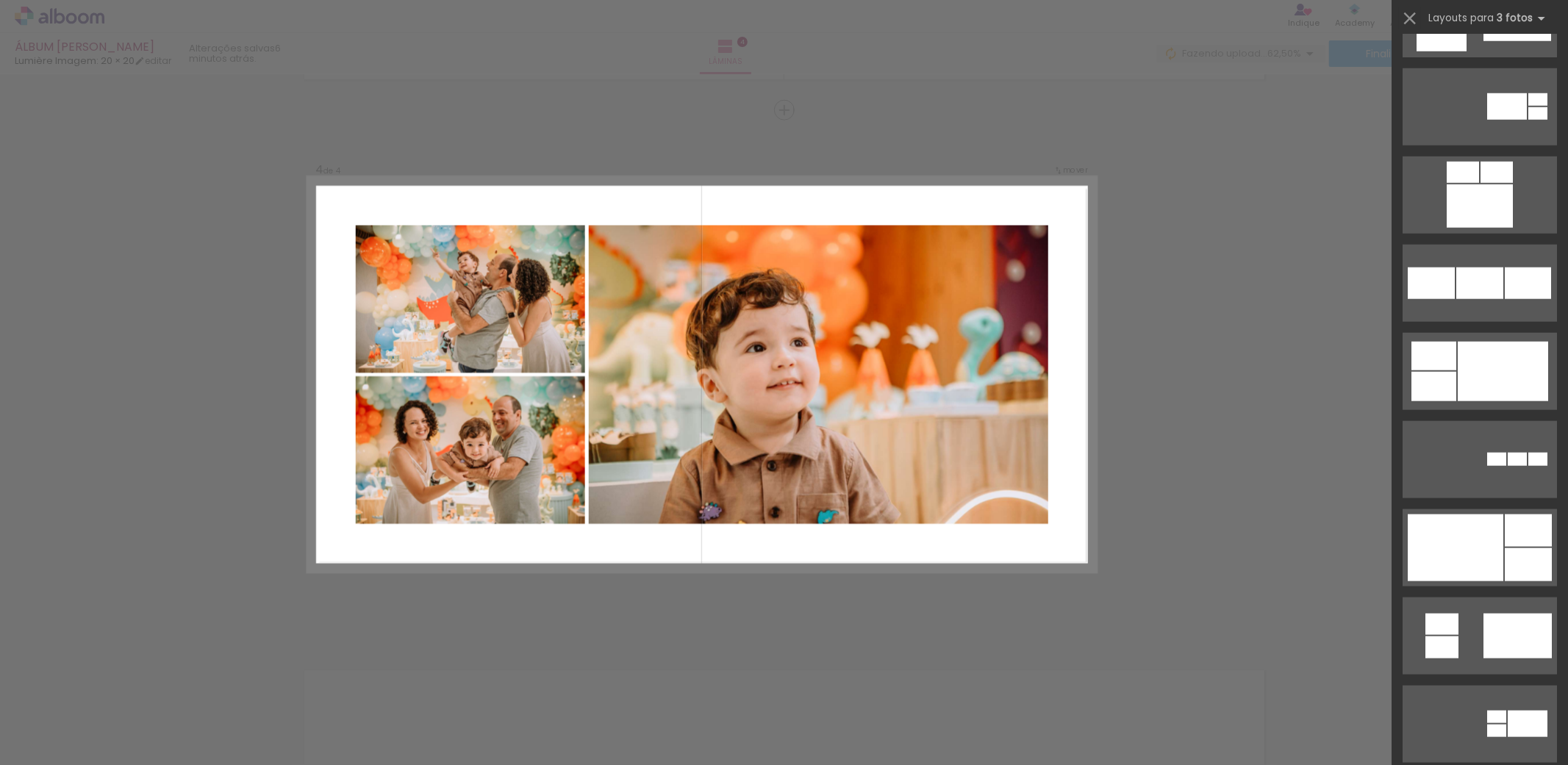
scroll to position [1306, 0]
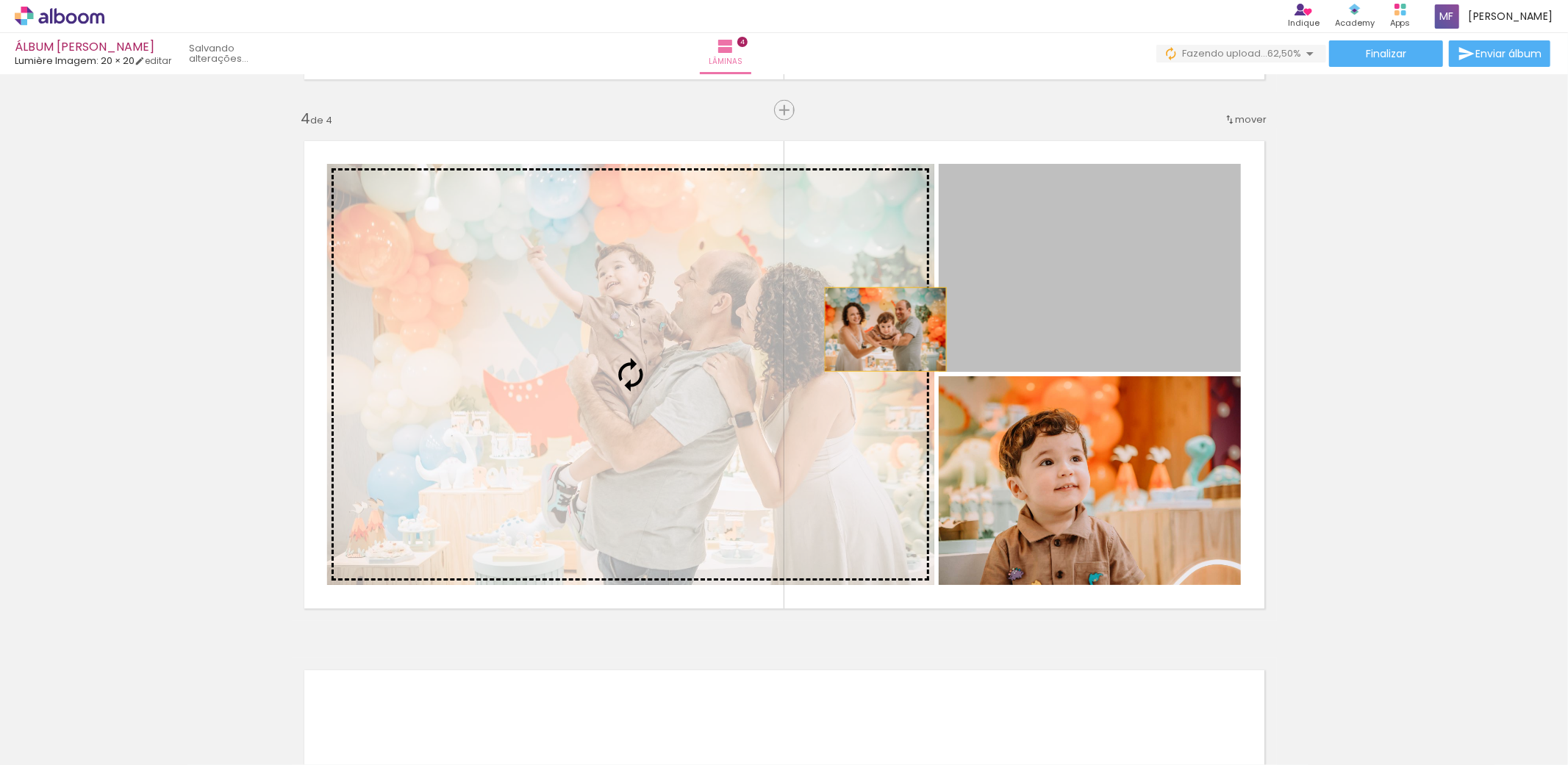
drag, startPoint x: 1096, startPoint y: 262, endPoint x: 878, endPoint y: 330, distance: 228.4
click at [0, 0] on slot at bounding box center [0, 0] width 0 height 0
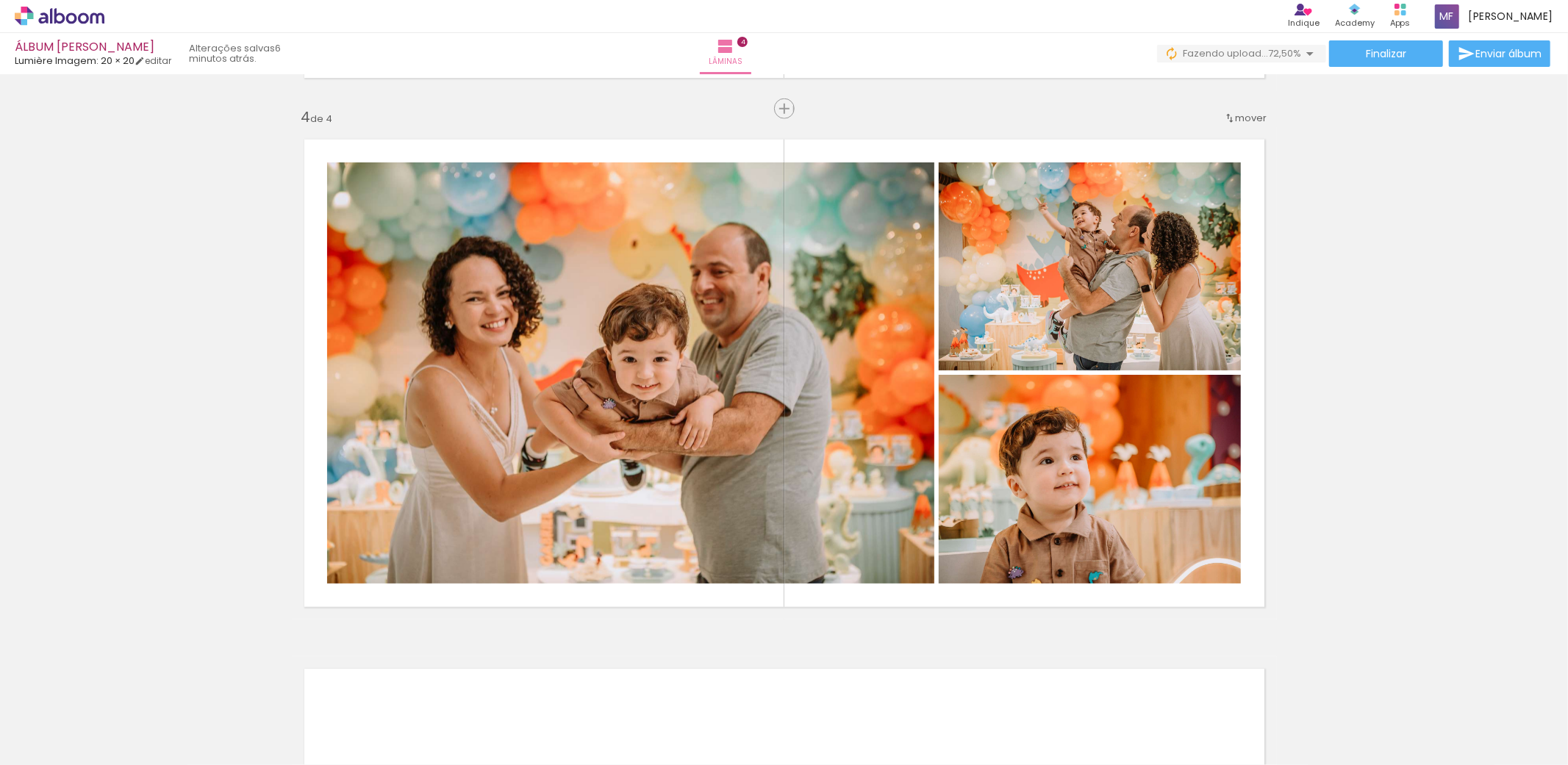
scroll to position [1636, 0]
